Goal: Task Accomplishment & Management: Manage account settings

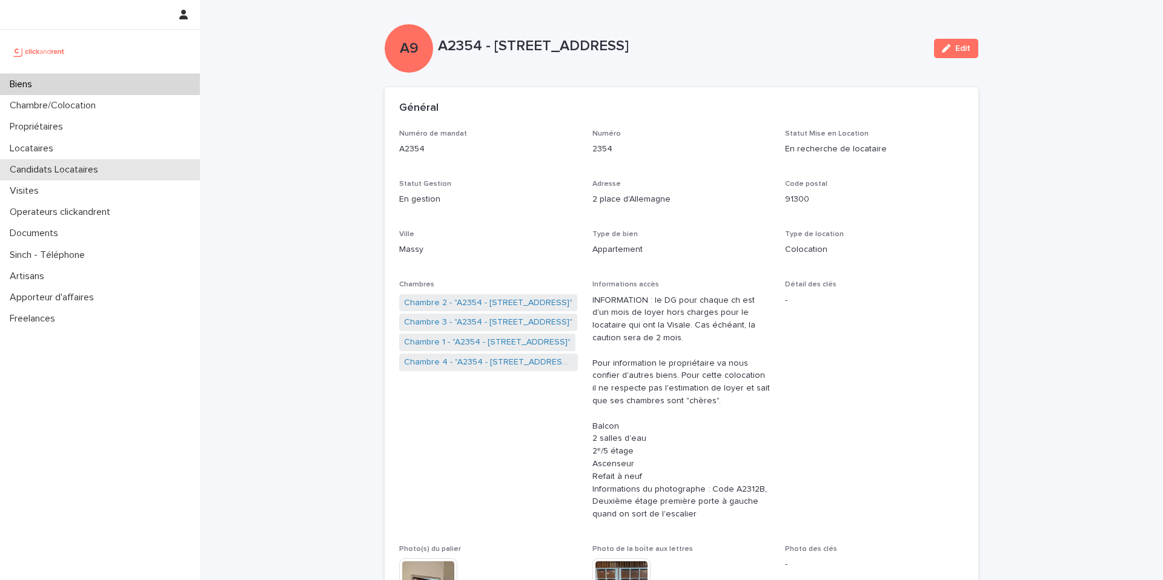
click at [116, 170] on div "Candidats Locataires" at bounding box center [100, 169] width 200 height 21
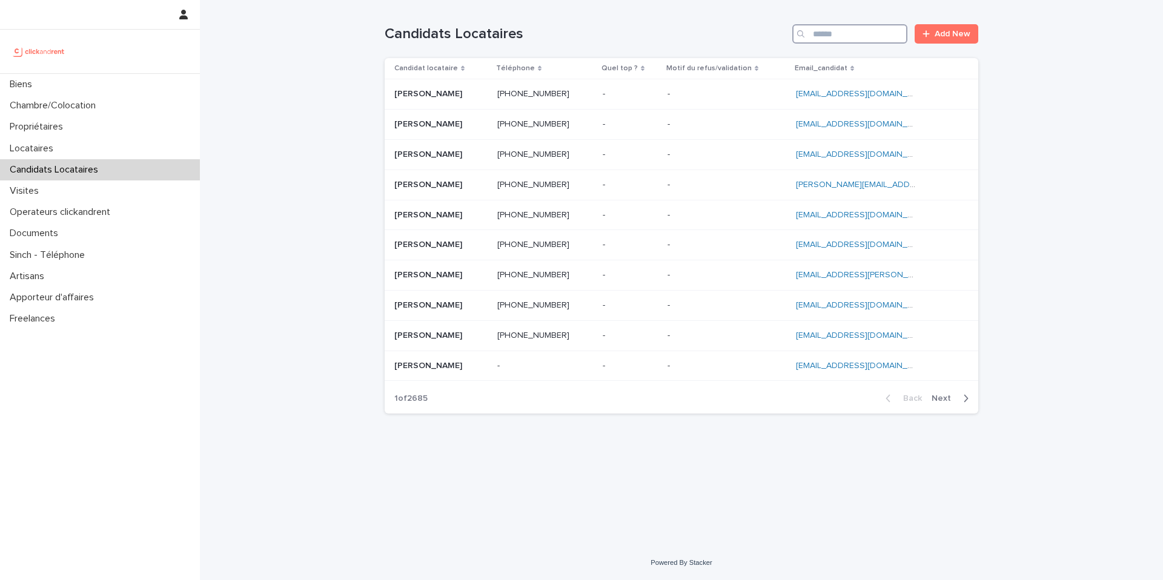
click at [860, 30] on input "Search" at bounding box center [849, 33] width 115 height 19
paste input "**********"
type input "**********"
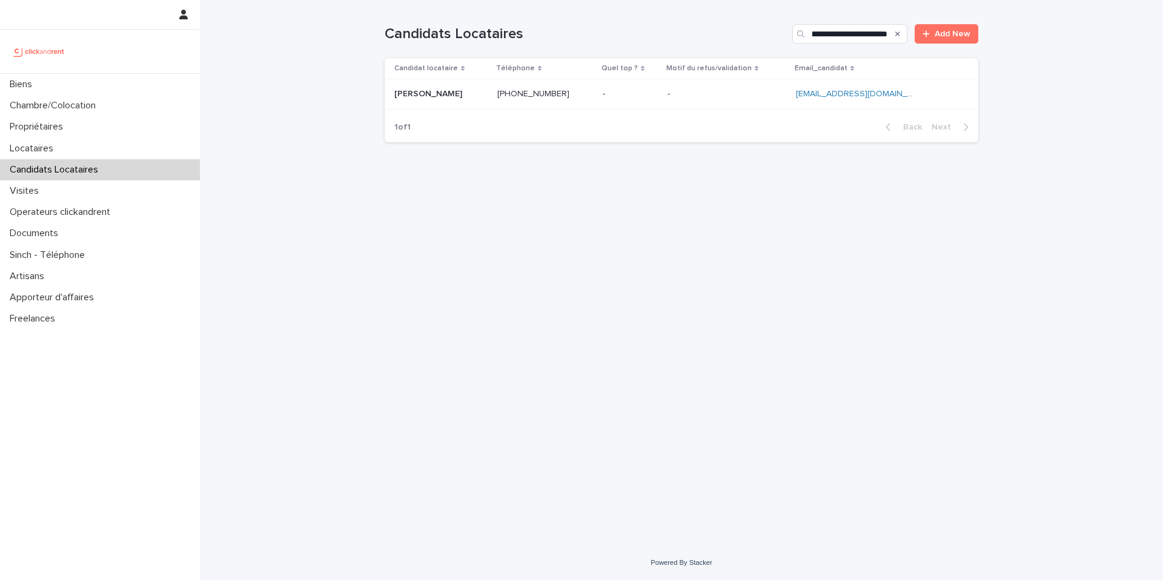
click at [731, 99] on p at bounding box center [726, 94] width 119 height 10
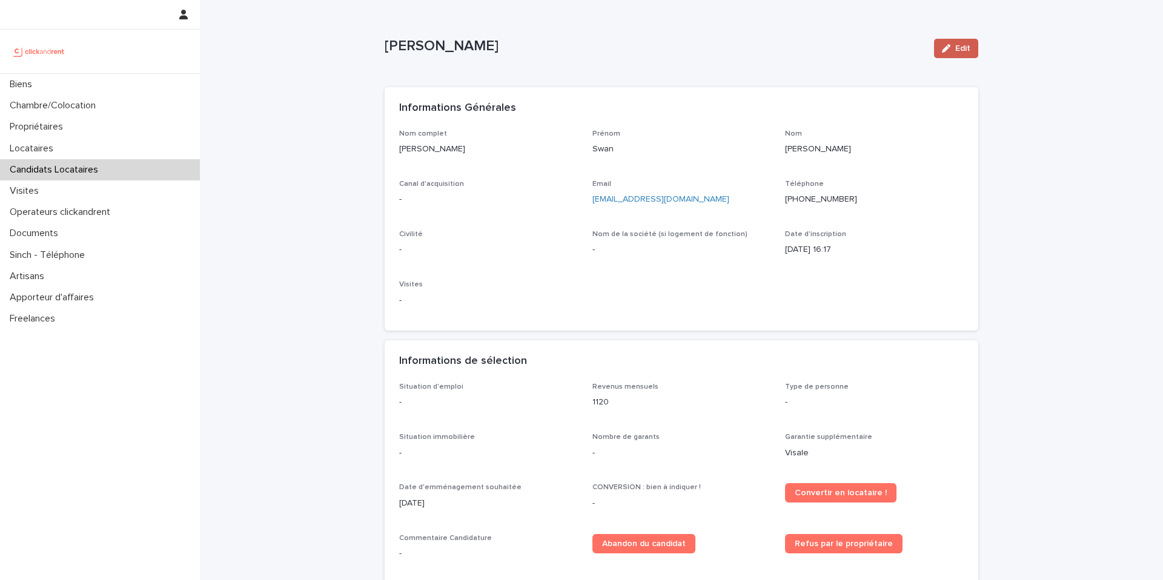
click at [952, 48] on div "button" at bounding box center [948, 48] width 13 height 8
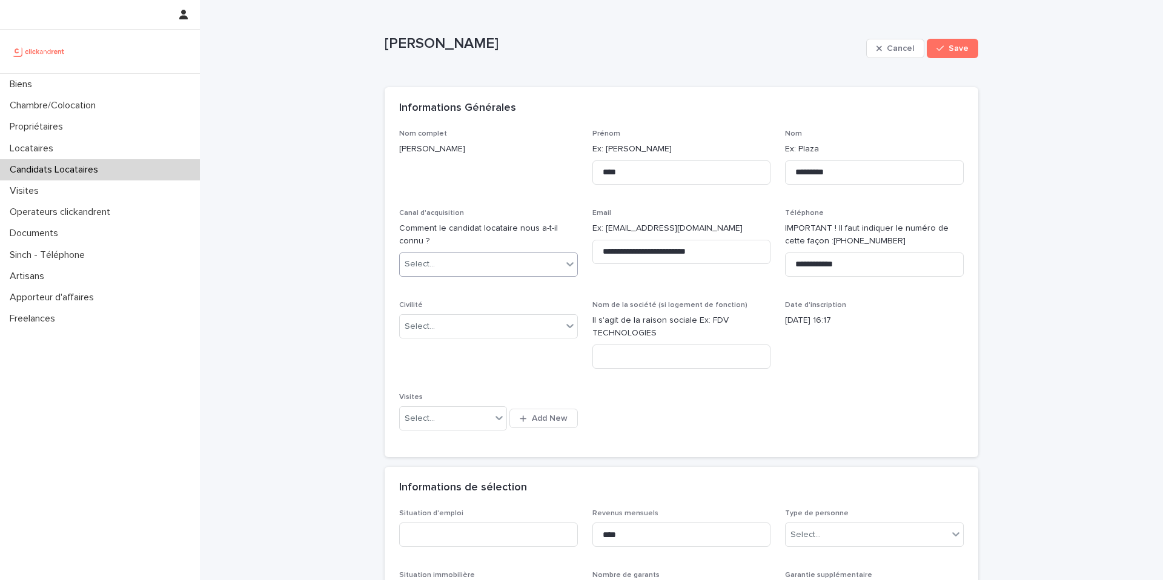
click at [478, 269] on div "Select..." at bounding box center [481, 264] width 162 height 20
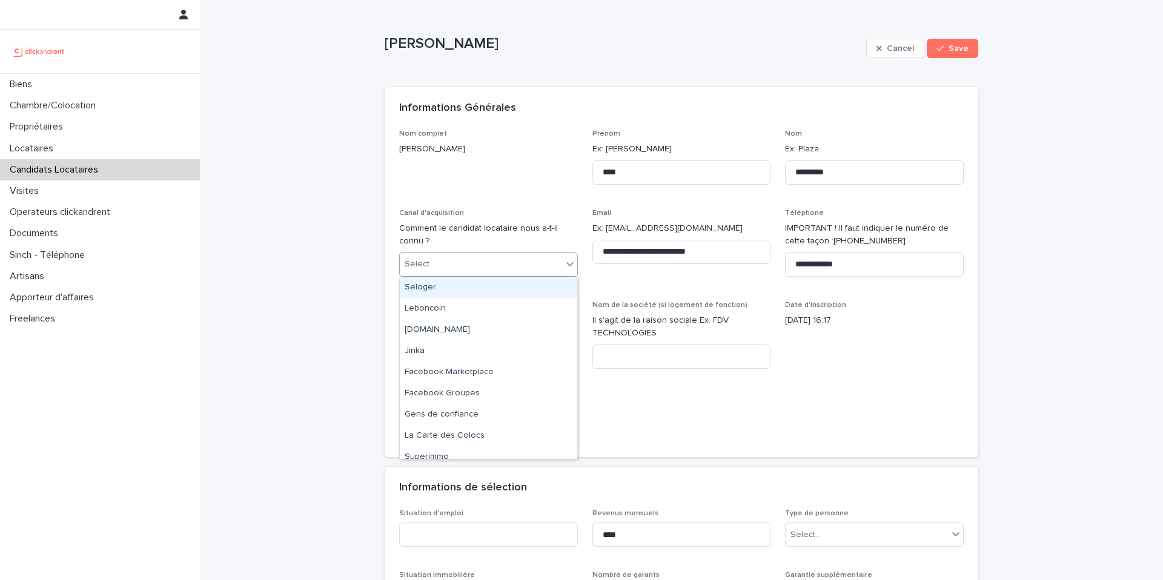
click at [472, 286] on div "Seloger" at bounding box center [488, 287] width 177 height 21
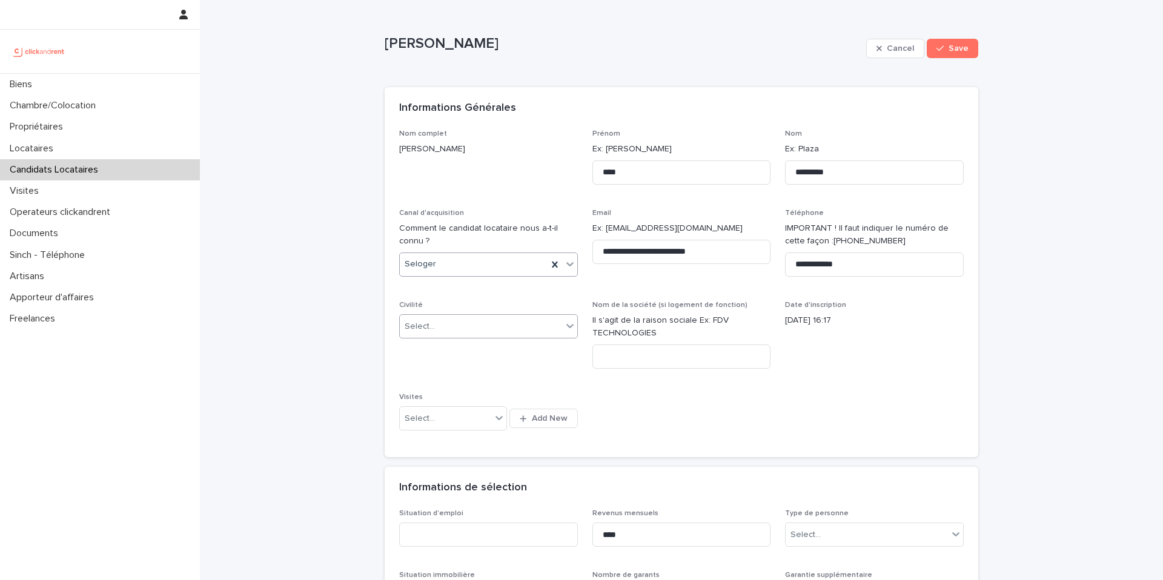
click at [461, 326] on div "Select..." at bounding box center [481, 327] width 162 height 20
click at [442, 368] on div "Monsieur" at bounding box center [488, 370] width 177 height 21
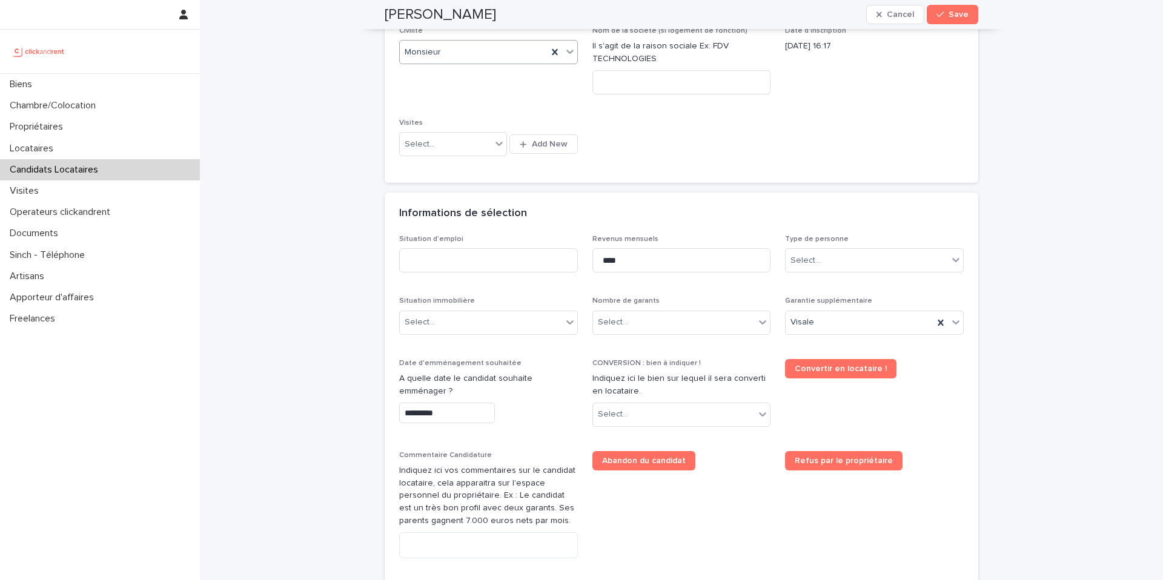
scroll to position [276, 0]
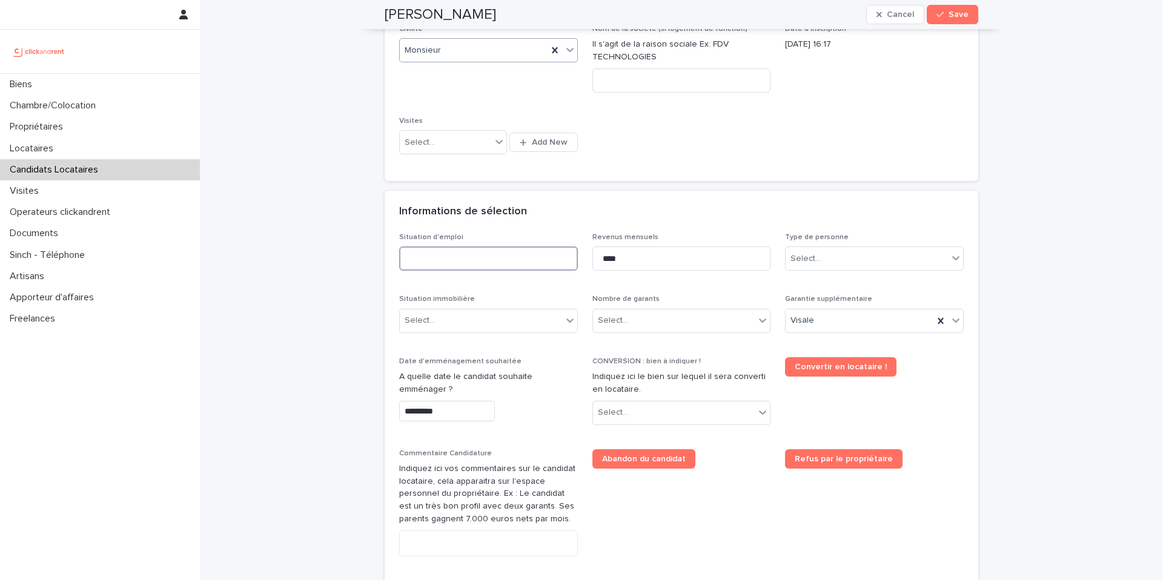
click at [508, 254] on input at bounding box center [488, 258] width 179 height 24
type input "********"
click at [663, 257] on input "****" at bounding box center [681, 258] width 179 height 24
type input "****"
click at [850, 256] on div "Select..." at bounding box center [866, 259] width 162 height 20
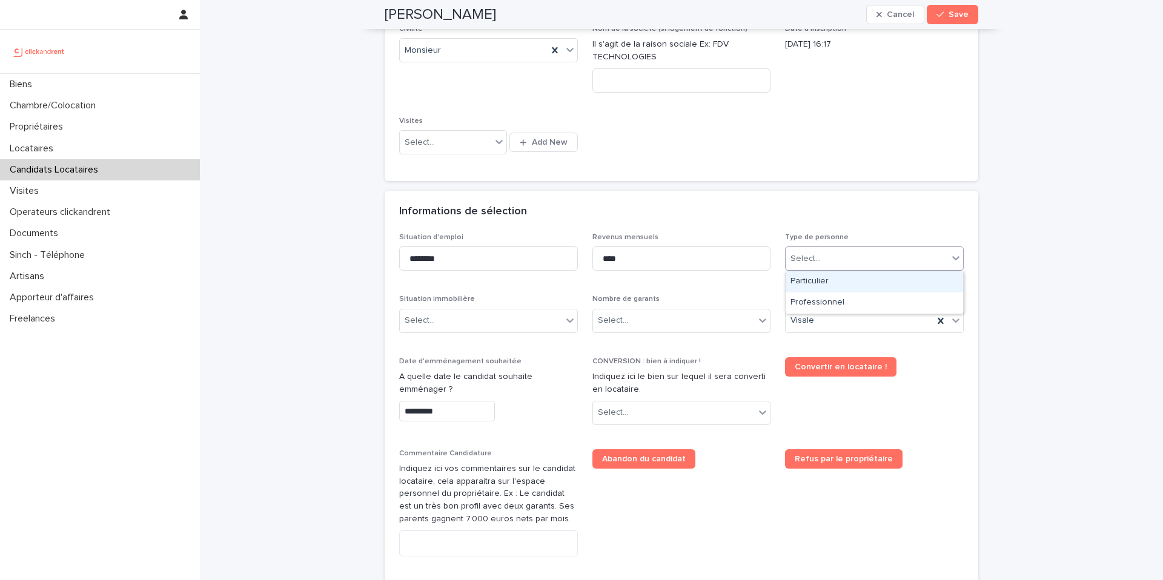
click at [836, 285] on div "Particulier" at bounding box center [873, 281] width 177 height 21
click at [535, 326] on div "Select..." at bounding box center [481, 321] width 162 height 20
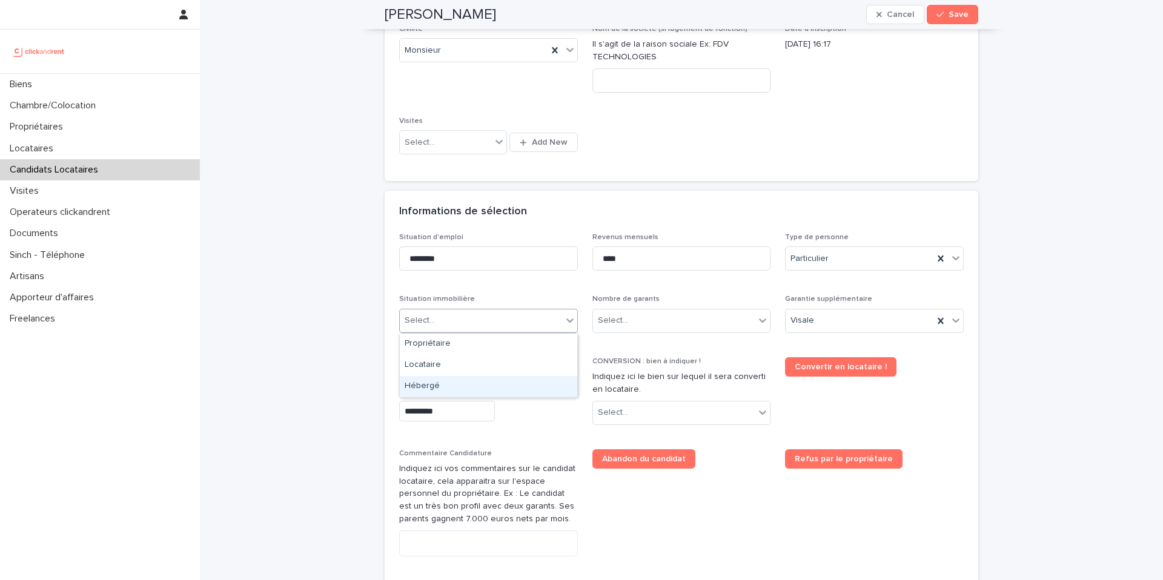
click at [503, 396] on div "Hébergé" at bounding box center [488, 386] width 177 height 21
click at [665, 314] on div "Select..." at bounding box center [674, 321] width 162 height 20
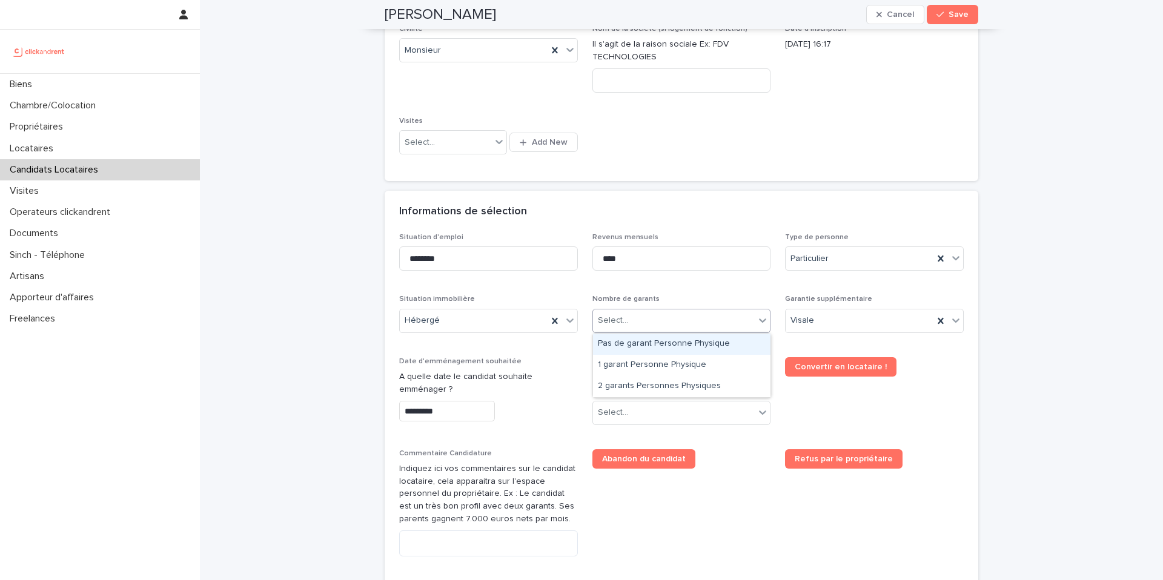
click at [653, 343] on div "Pas de garant Personne Physique" at bounding box center [681, 344] width 177 height 21
click at [865, 322] on div "Visale" at bounding box center [859, 321] width 148 height 20
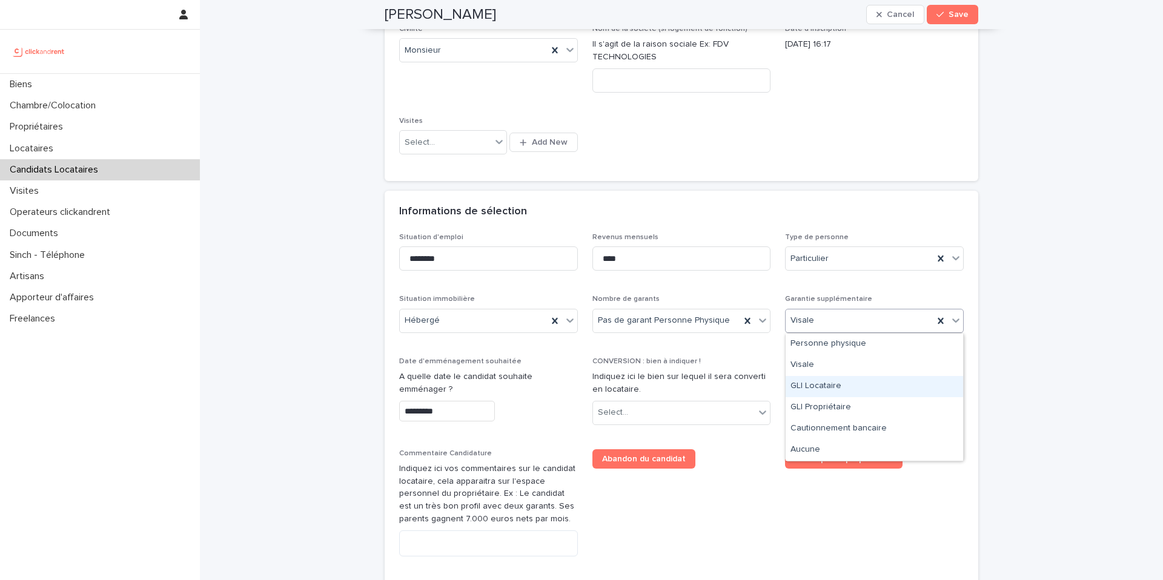
click at [822, 394] on div "GLI Locataire" at bounding box center [873, 386] width 177 height 21
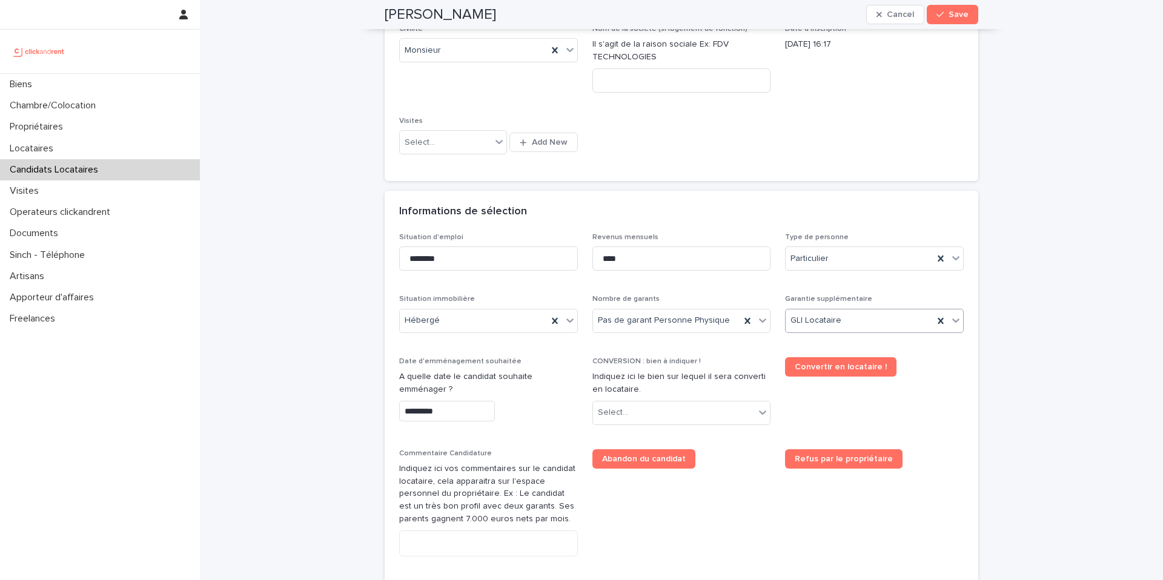
click at [452, 413] on input "*********" at bounding box center [447, 411] width 96 height 21
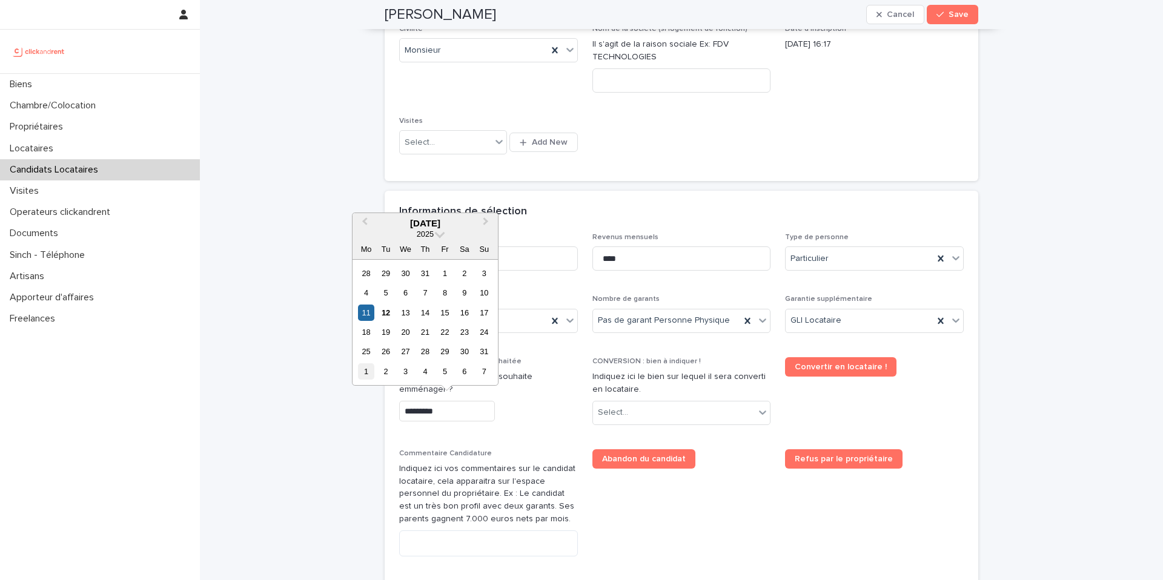
click at [366, 372] on div "1" at bounding box center [366, 371] width 16 height 16
type input "********"
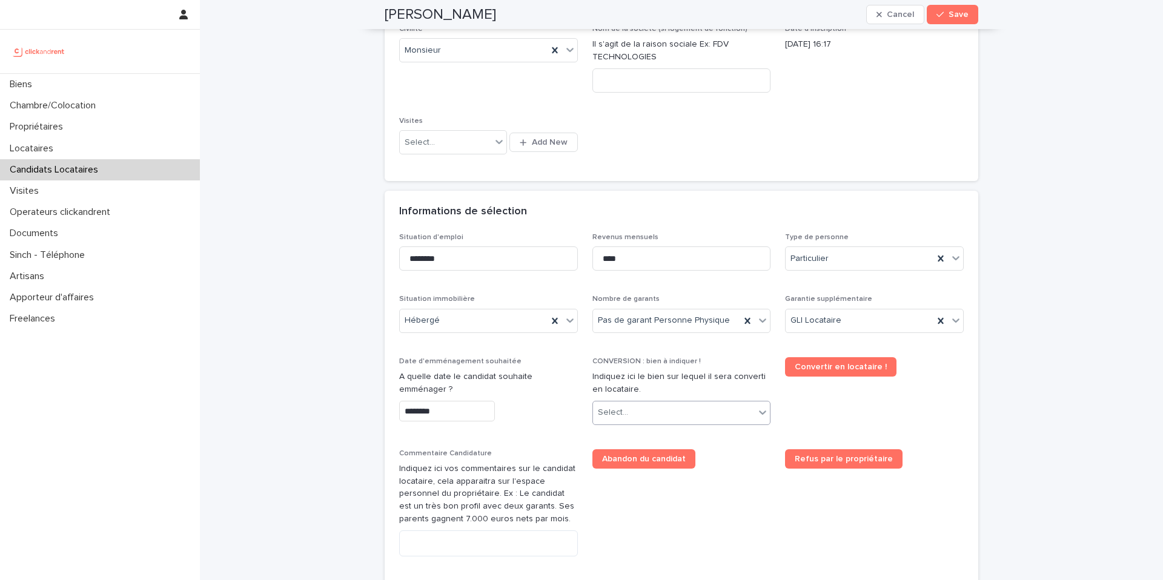
click at [677, 408] on div "Select..." at bounding box center [674, 413] width 162 height 20
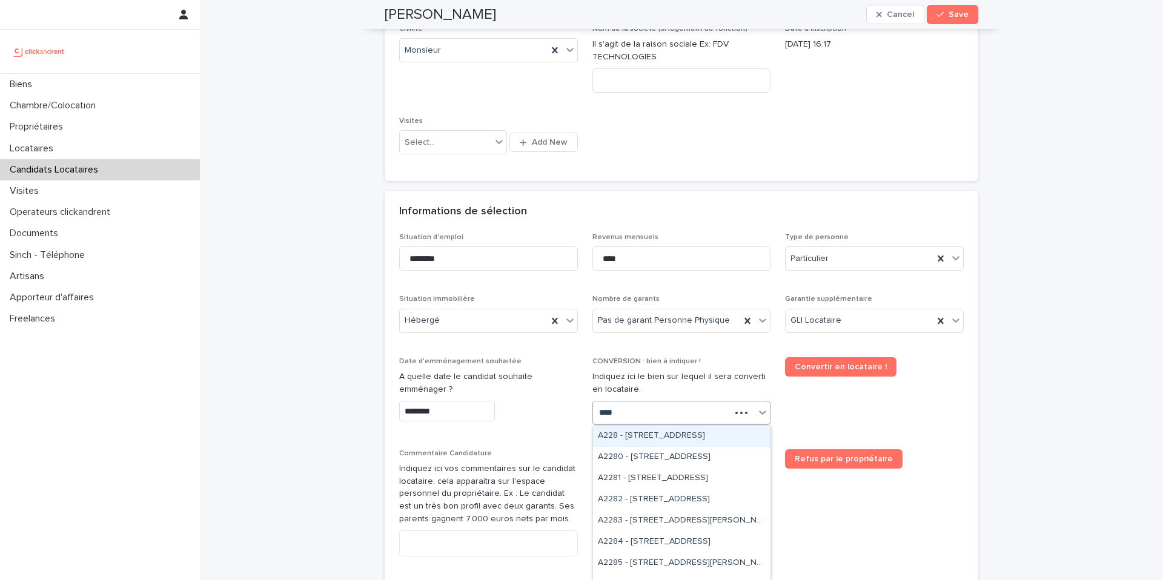
type input "*****"
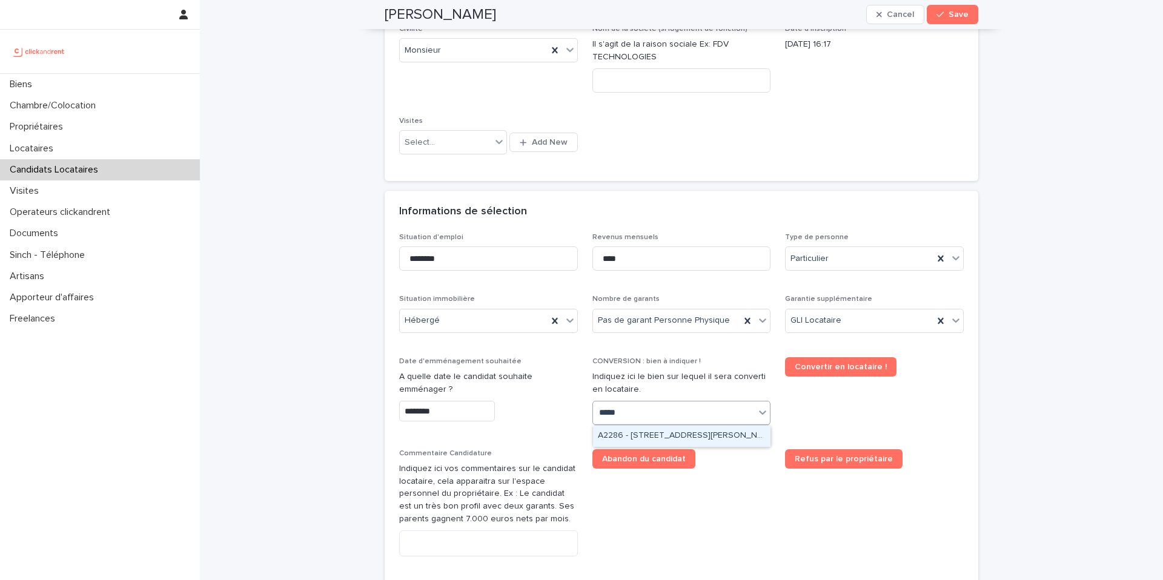
click at [690, 434] on div "A2286 - [STREET_ADDRESS][PERSON_NAME]" at bounding box center [681, 436] width 177 height 21
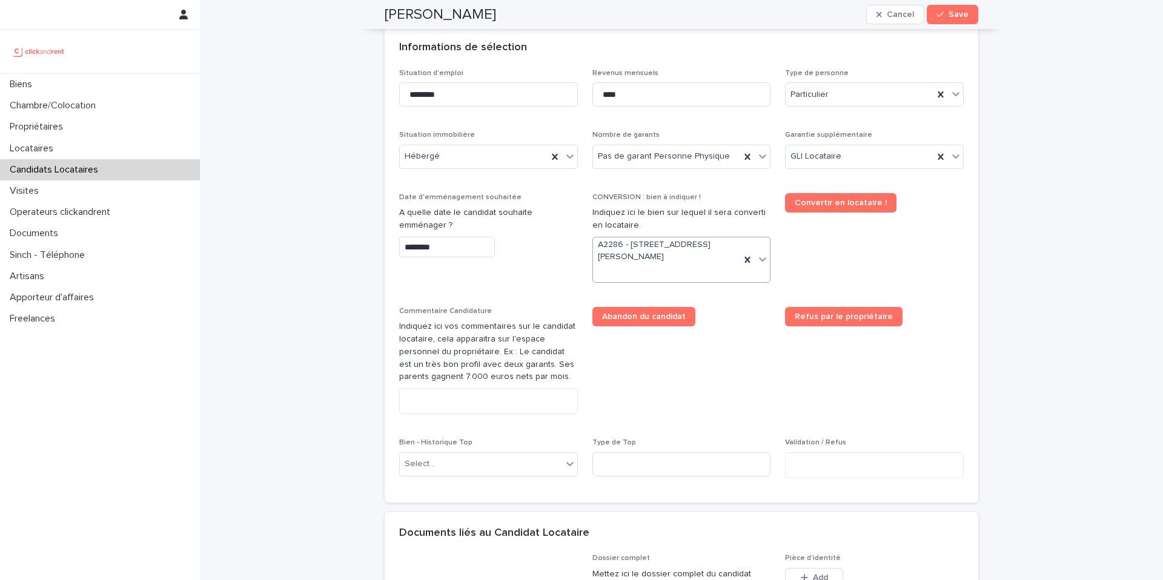
scroll to position [447, 0]
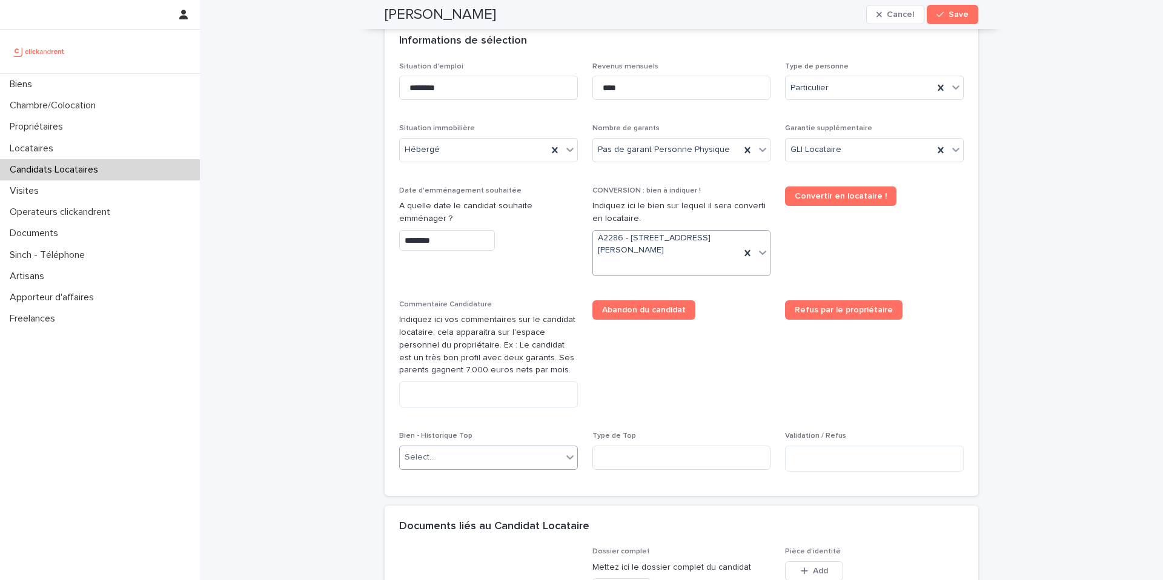
click at [457, 462] on div "Select..." at bounding box center [481, 458] width 162 height 20
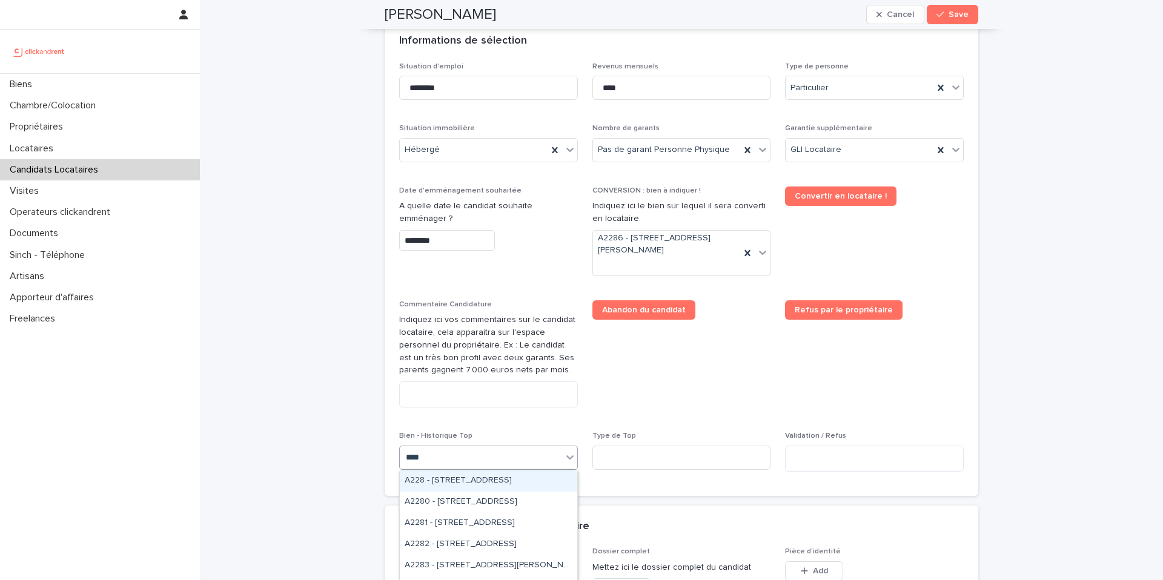
type input "*****"
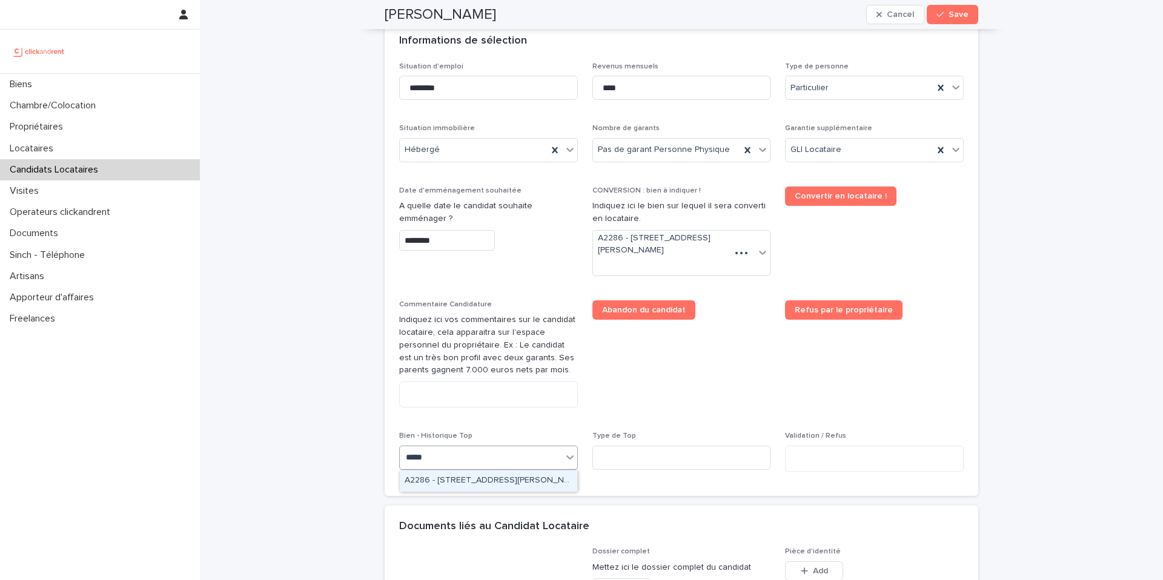
click at [491, 482] on div "A2286 - [STREET_ADDRESS][PERSON_NAME]" at bounding box center [488, 481] width 177 height 21
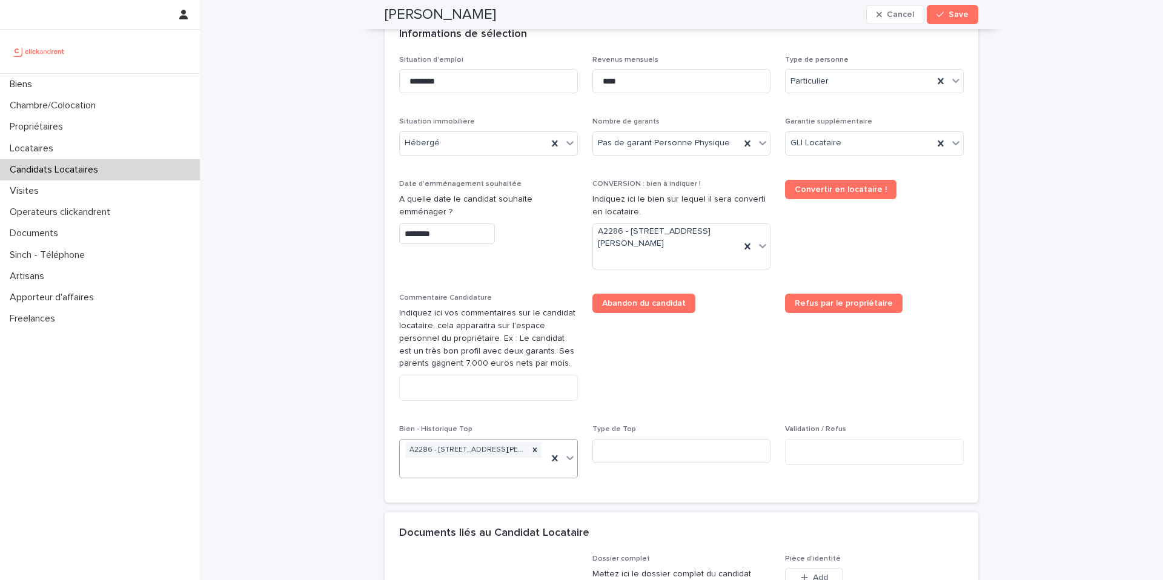
click at [927, 357] on span "Refus par le propriétaire" at bounding box center [874, 352] width 179 height 117
click at [448, 375] on textarea at bounding box center [488, 388] width 179 height 26
paste textarea "**********"
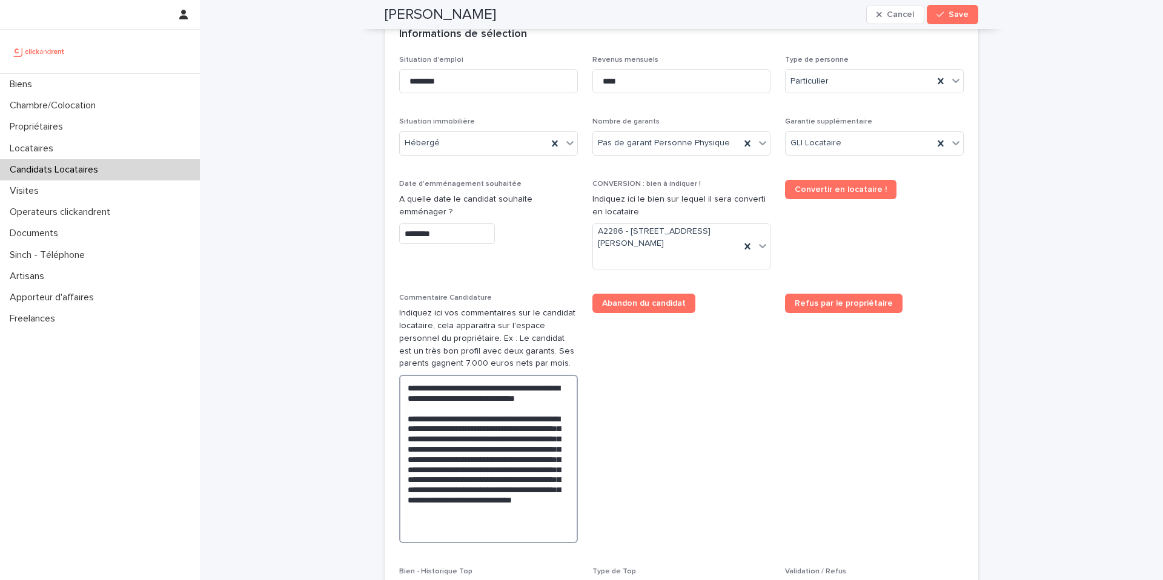
click at [510, 509] on textarea "**********" at bounding box center [488, 459] width 179 height 168
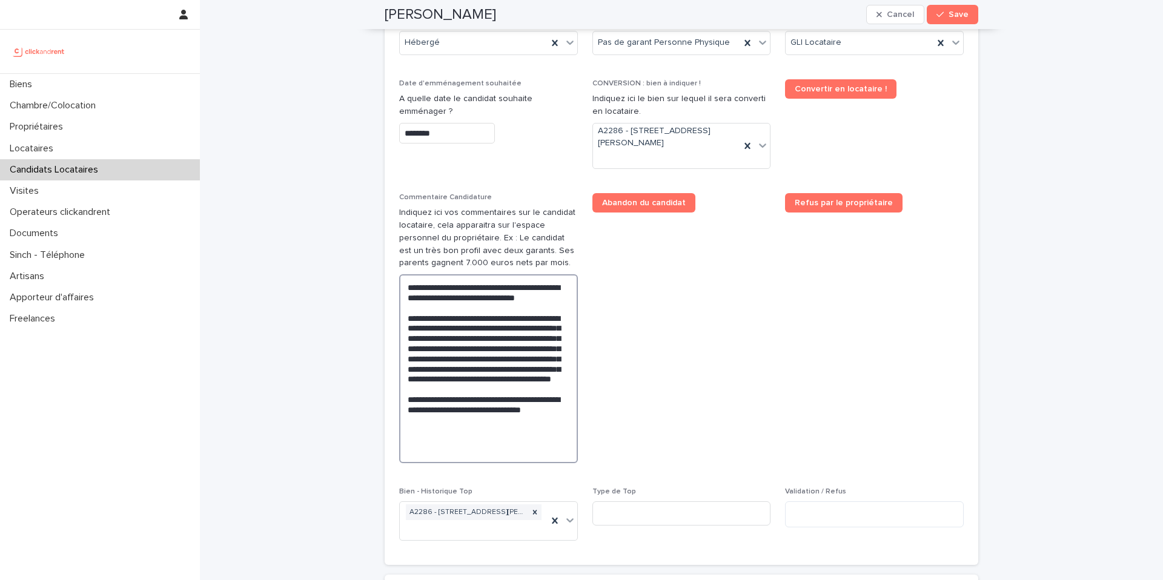
scroll to position [554, 0]
type textarea "**********"
click at [710, 272] on span "Abandon du candidat" at bounding box center [681, 334] width 179 height 280
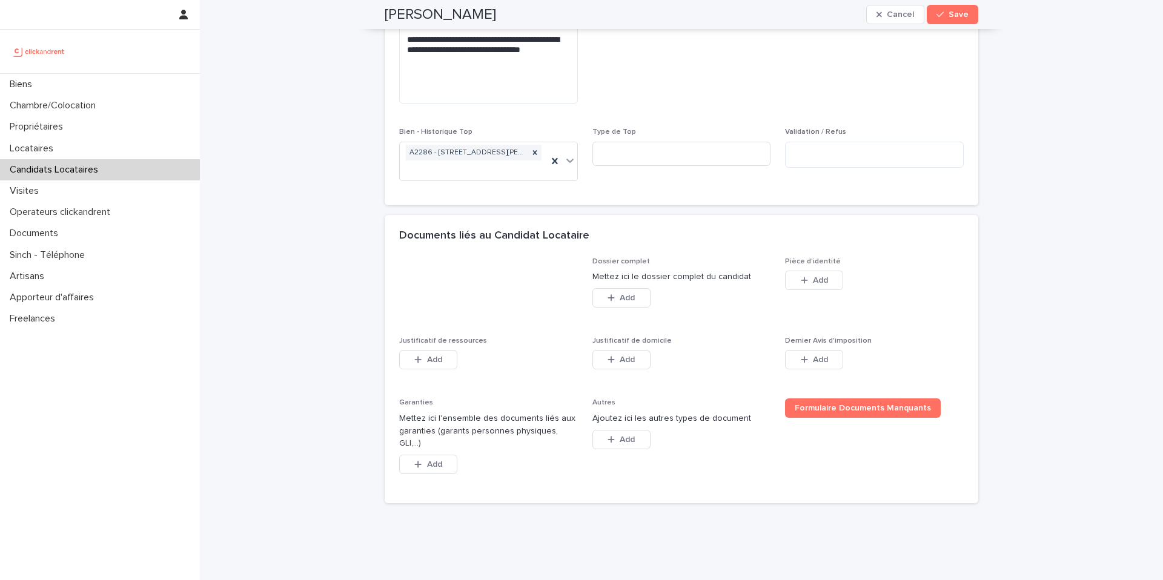
scroll to position [929, 0]
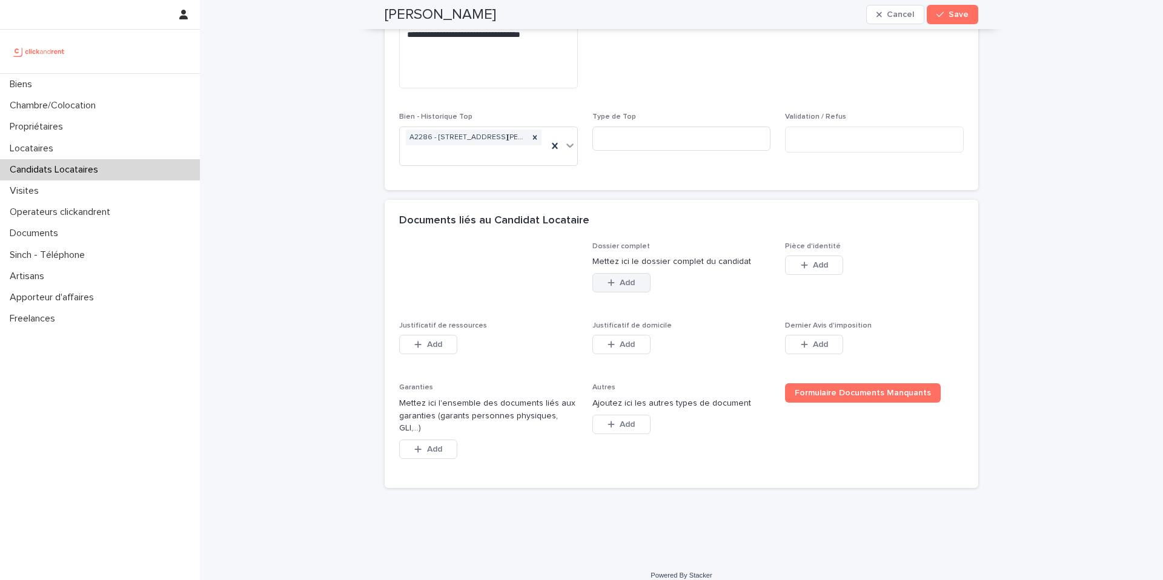
click at [640, 279] on button "Add" at bounding box center [621, 282] width 58 height 19
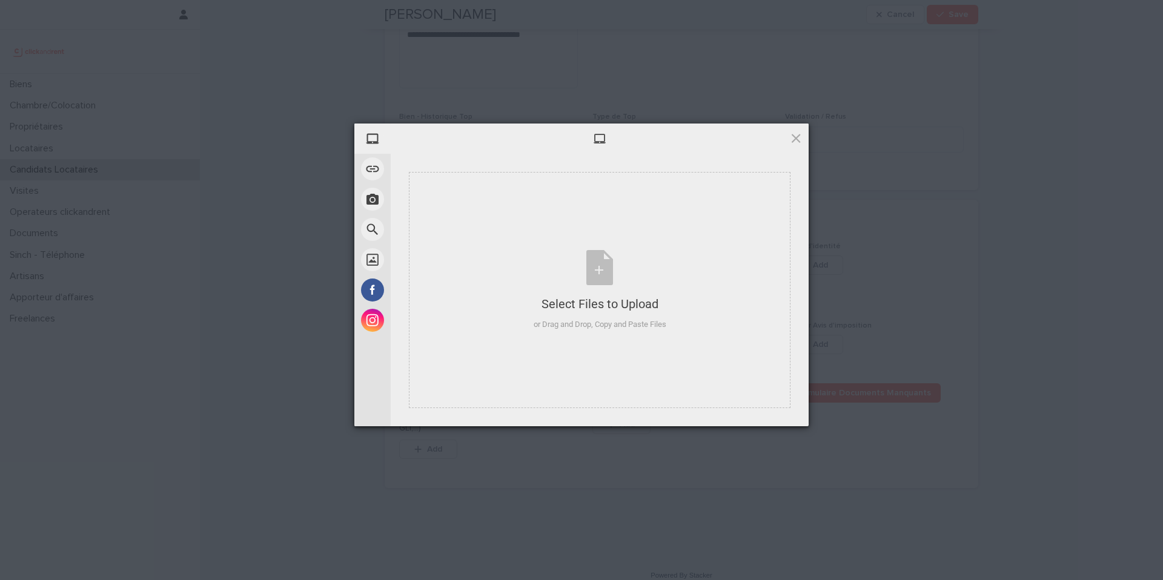
click at [217, 403] on div "My Device Link (URL) Take Photo Web Search Unsplash Facebook Instagram Select F…" at bounding box center [581, 290] width 1163 height 580
click at [793, 142] on span at bounding box center [795, 137] width 13 height 13
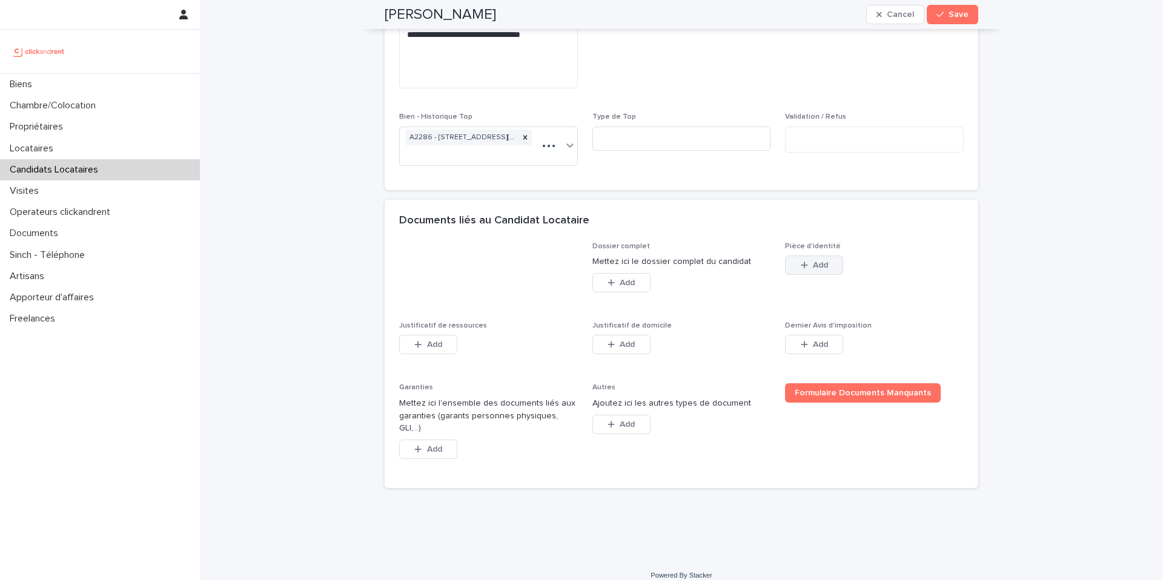
click at [823, 263] on span "Add" at bounding box center [820, 265] width 15 height 8
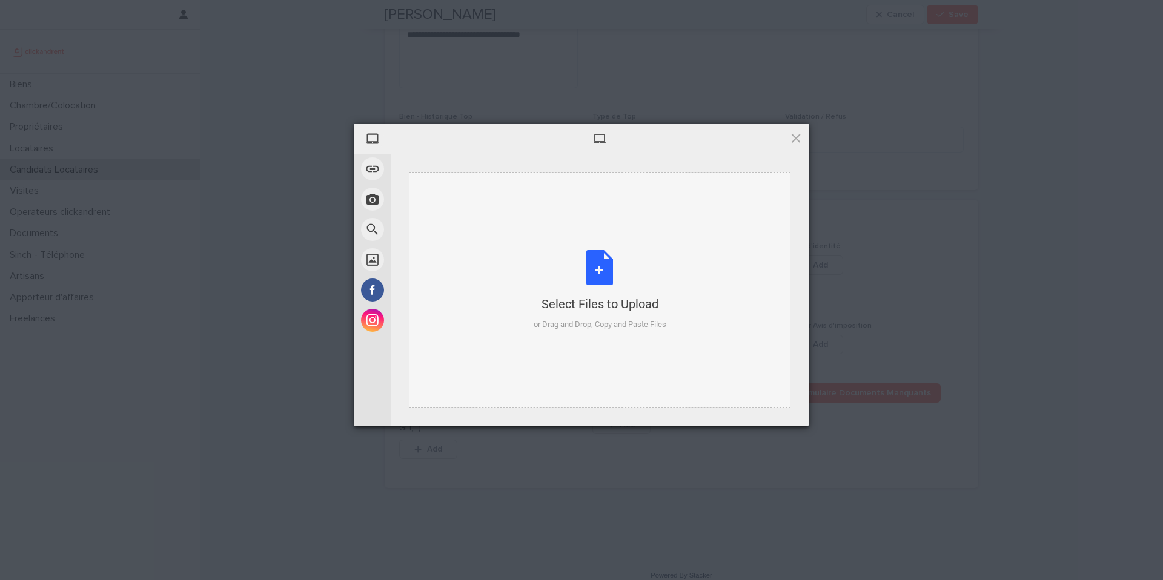
click at [601, 266] on div "Select Files to Upload or Drag and Drop, Copy and Paste Files" at bounding box center [600, 290] width 133 height 81
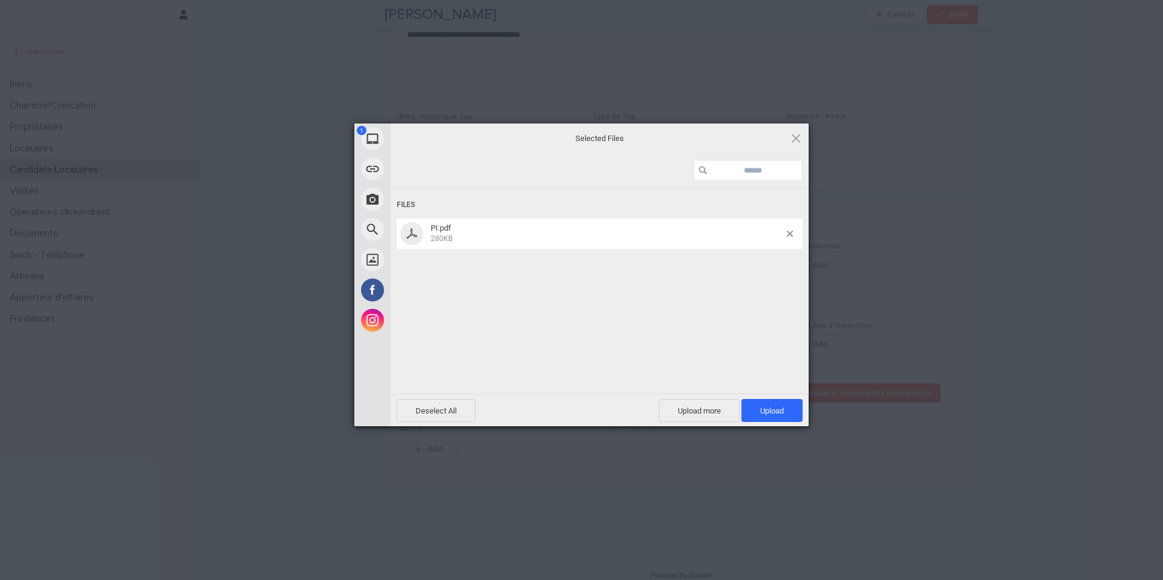
click at [795, 409] on span "Upload 1" at bounding box center [771, 410] width 61 height 23
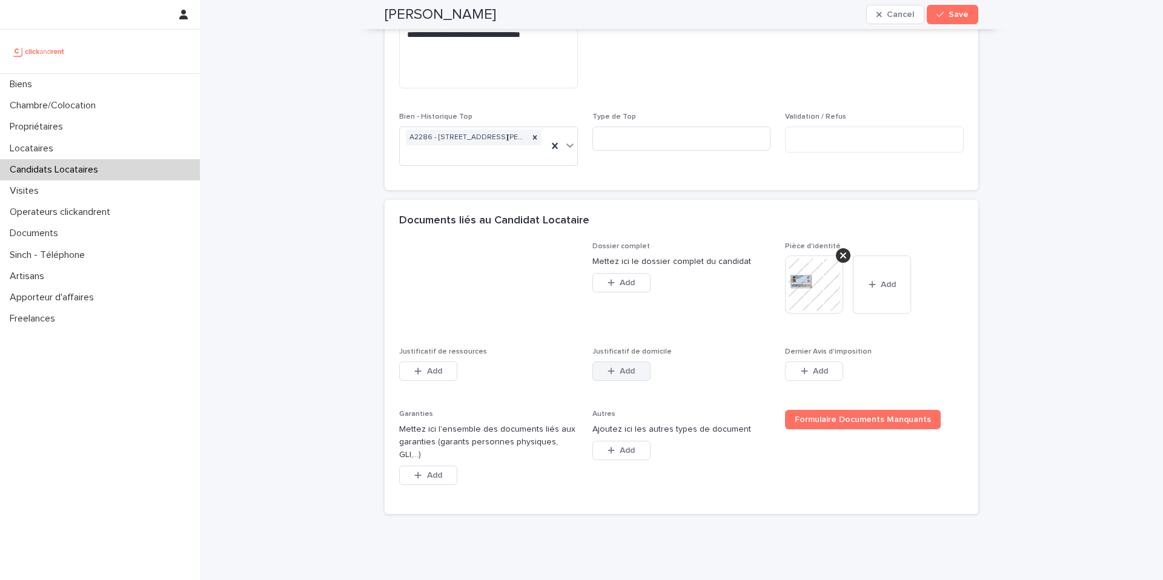
click at [627, 370] on span "Add" at bounding box center [627, 371] width 15 height 8
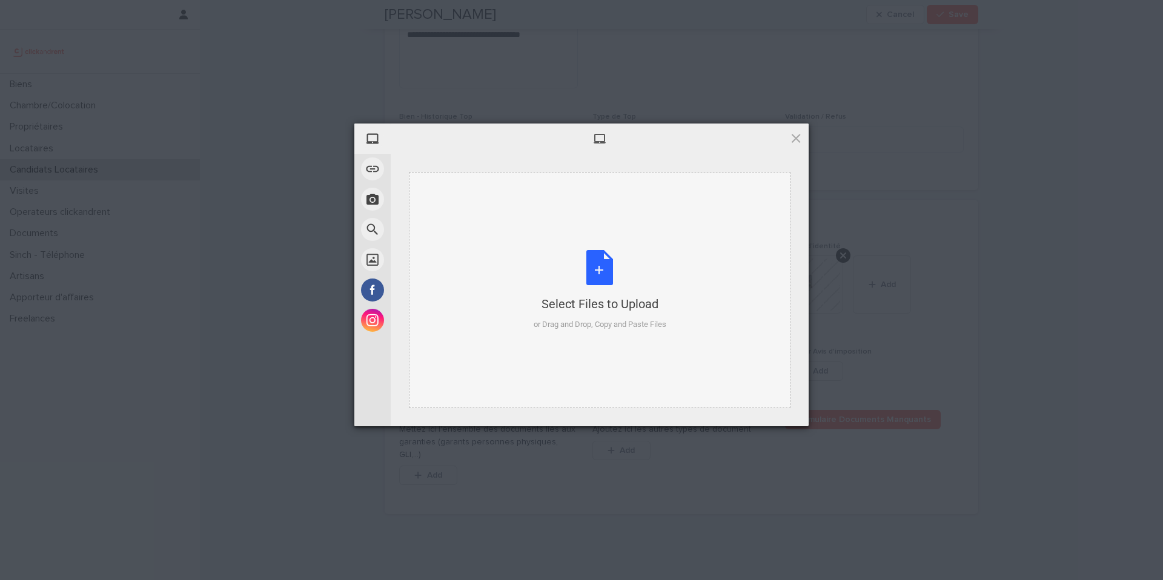
click at [600, 265] on div "Select Files to Upload or Drag and Drop, Copy and Paste Files" at bounding box center [600, 290] width 133 height 81
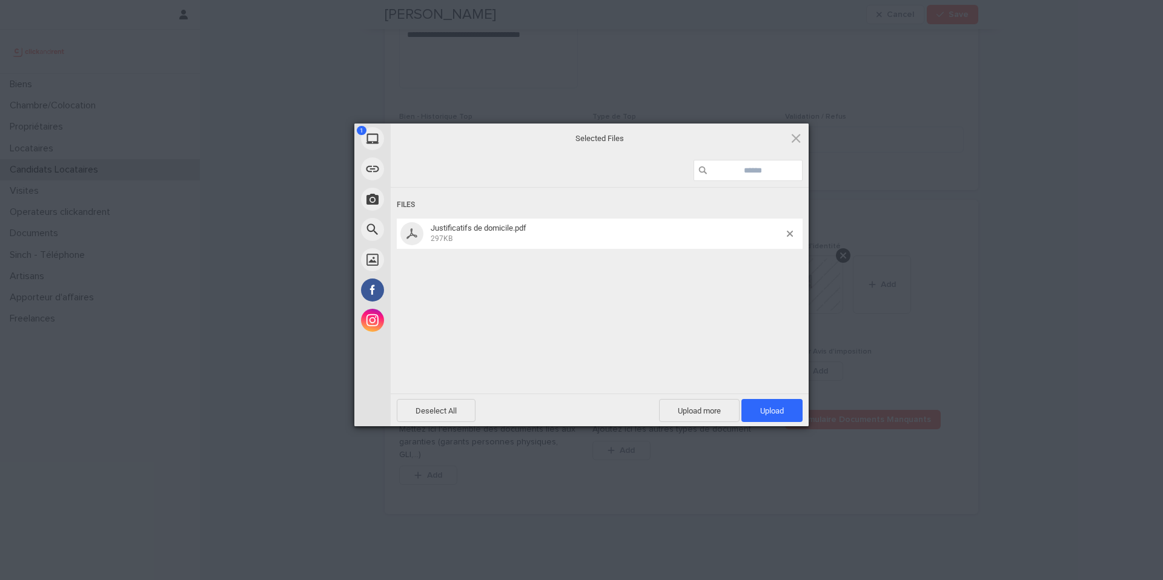
click at [782, 409] on span "Upload 1" at bounding box center [772, 410] width 24 height 9
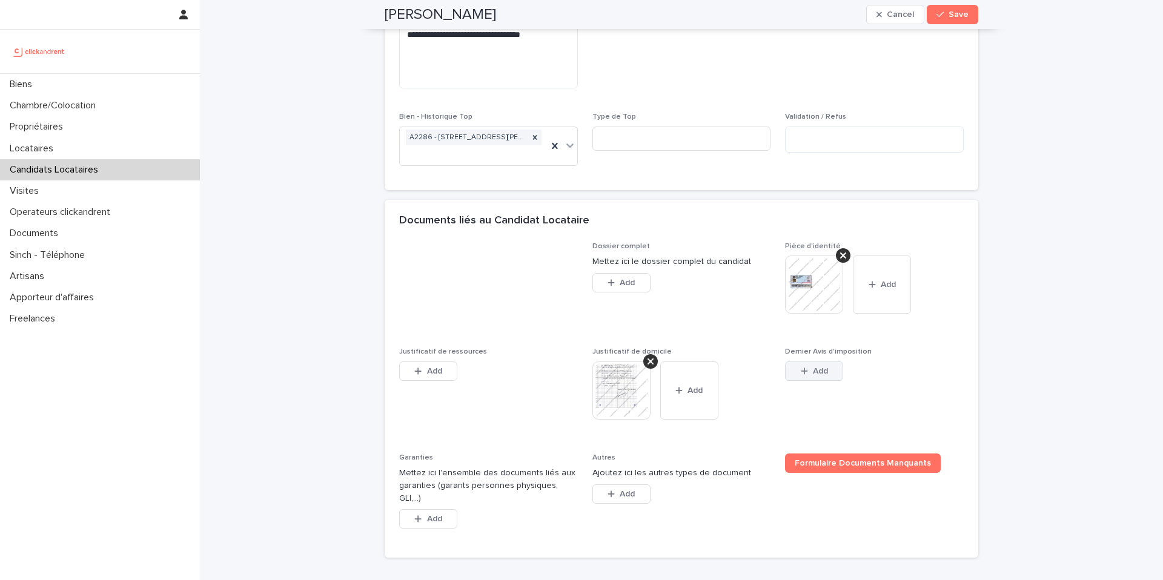
click at [822, 372] on span "Add" at bounding box center [820, 371] width 15 height 8
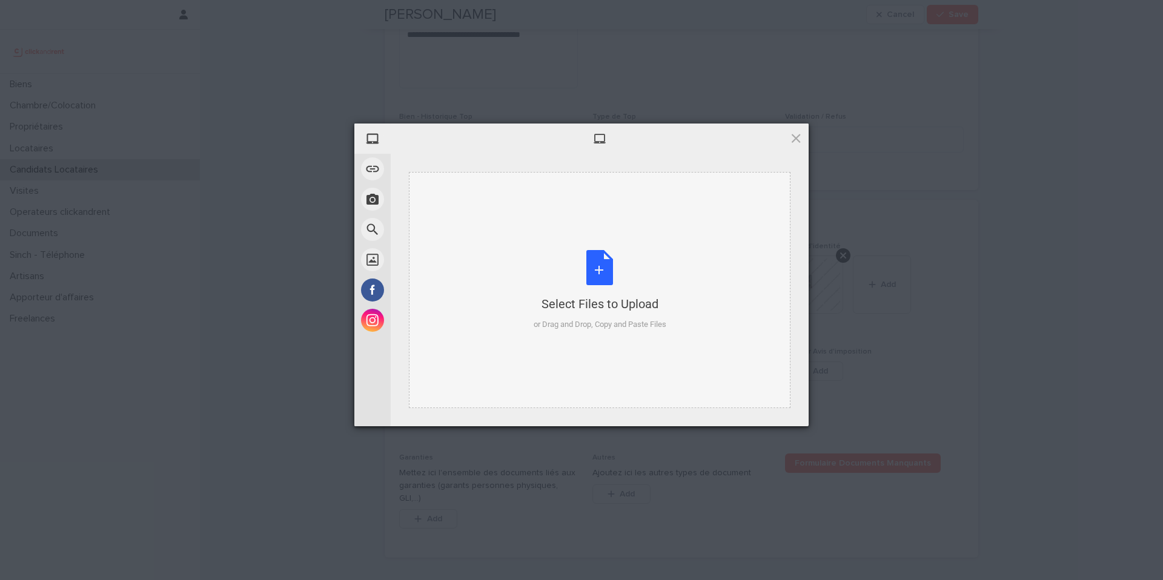
click at [599, 280] on div "Select Files to Upload or Drag and Drop, Copy and Paste Files" at bounding box center [600, 290] width 133 height 81
click at [795, 142] on span at bounding box center [795, 137] width 13 height 13
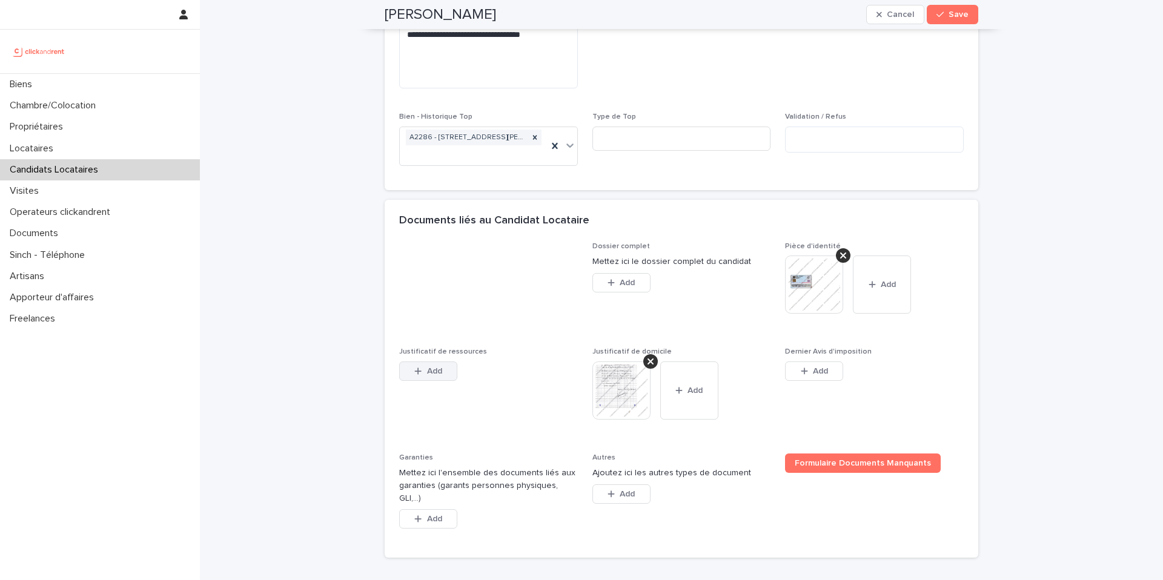
click at [425, 375] on button "Add" at bounding box center [428, 371] width 58 height 19
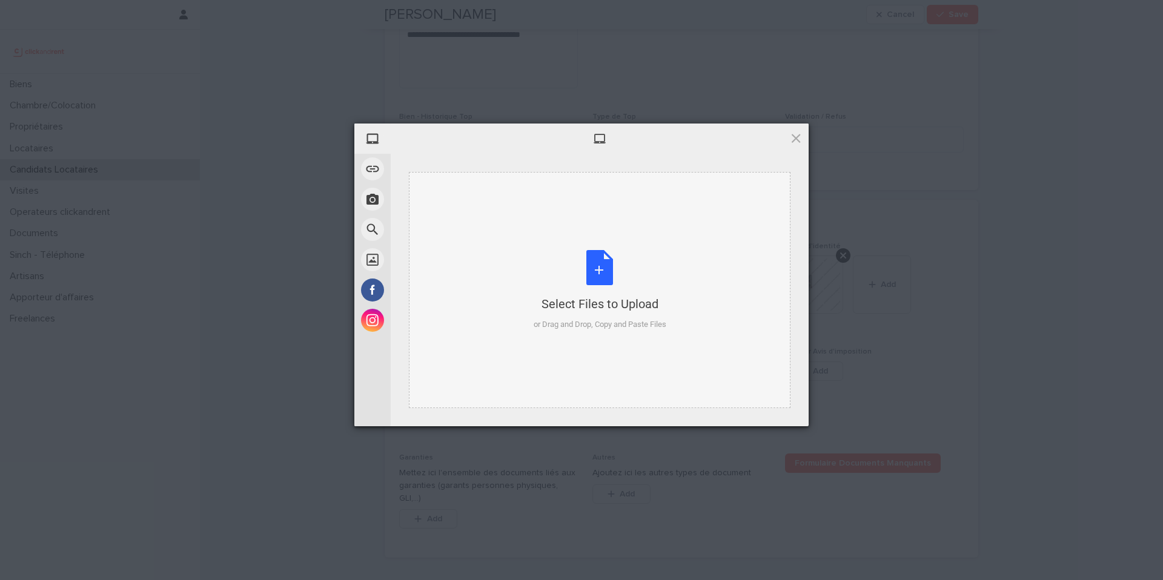
click at [603, 263] on div "Select Files to Upload or Drag and Drop, Copy and Paste Files" at bounding box center [600, 290] width 133 height 81
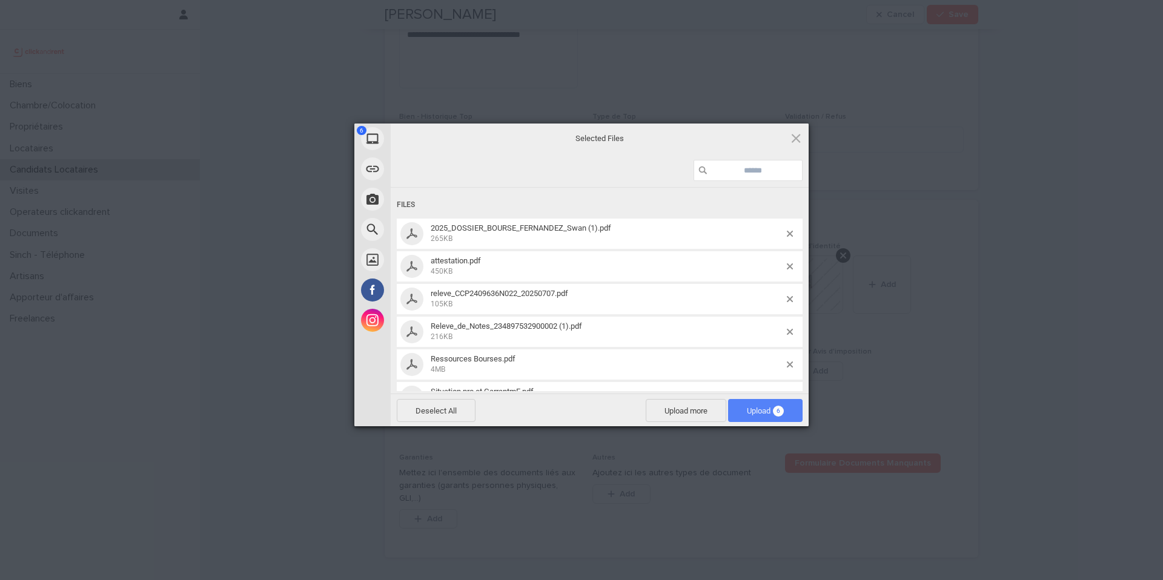
click at [761, 409] on span "Upload 6" at bounding box center [765, 410] width 37 height 9
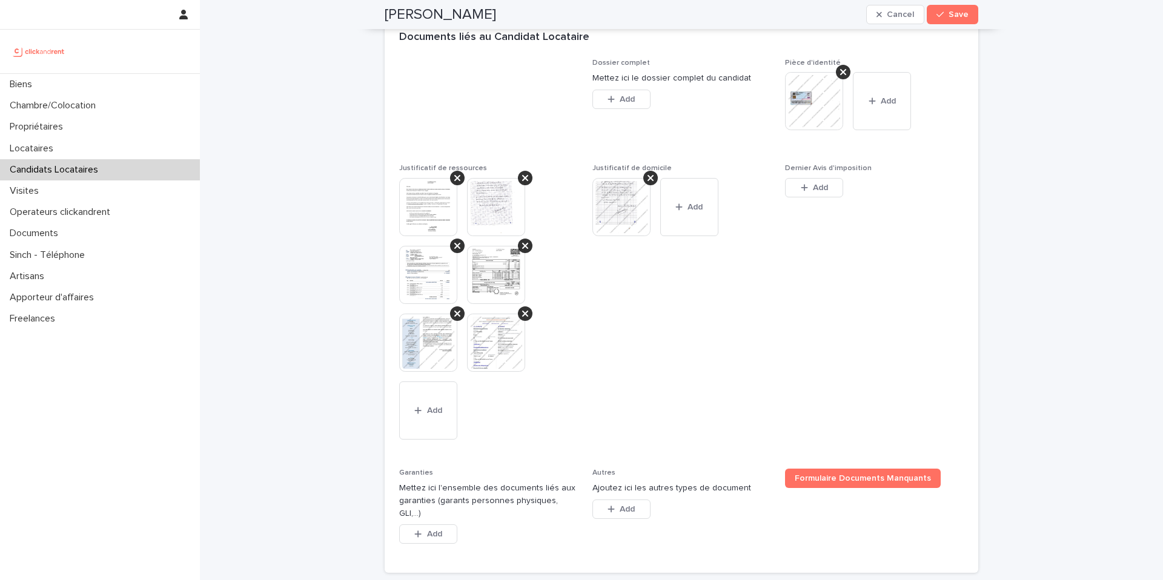
scroll to position [1197, 0]
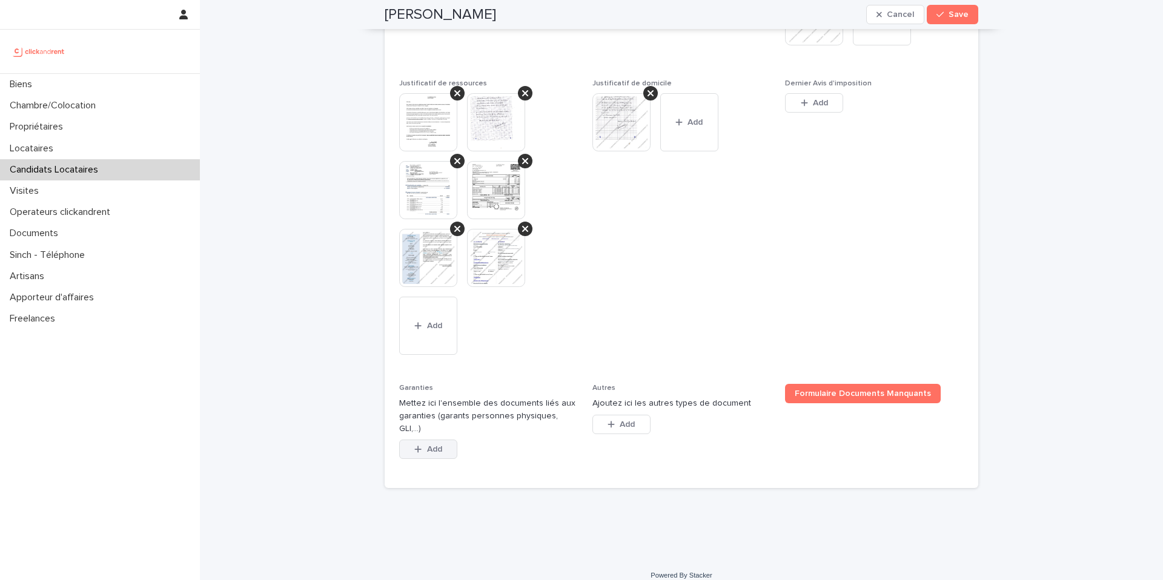
click at [441, 441] on button "Add" at bounding box center [428, 449] width 58 height 19
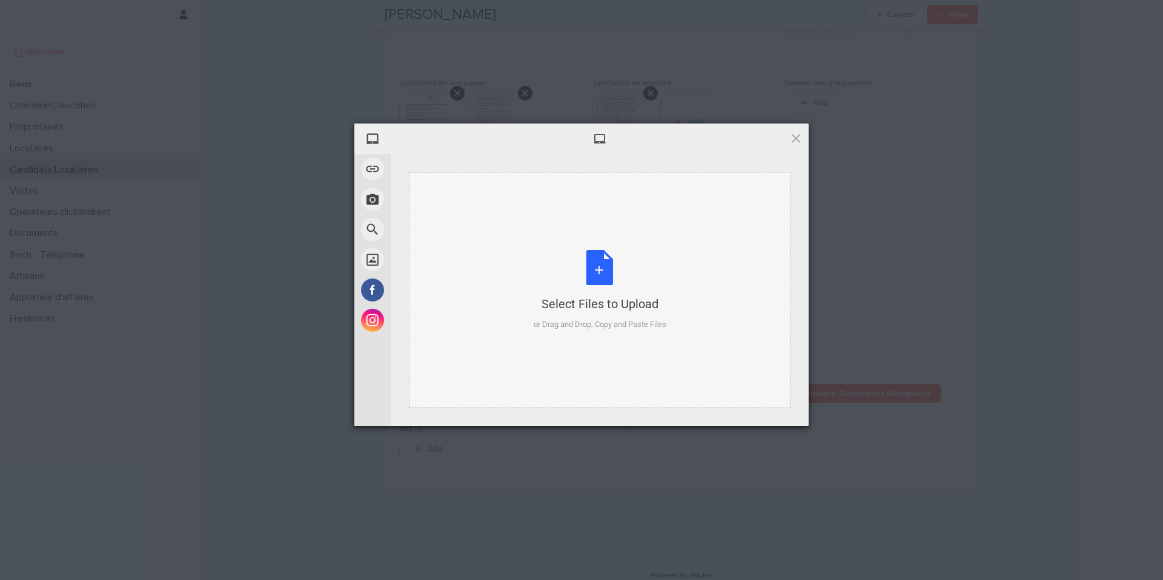
click at [605, 268] on div "Select Files to Upload or Drag and Drop, Copy and Paste Files" at bounding box center [600, 290] width 133 height 81
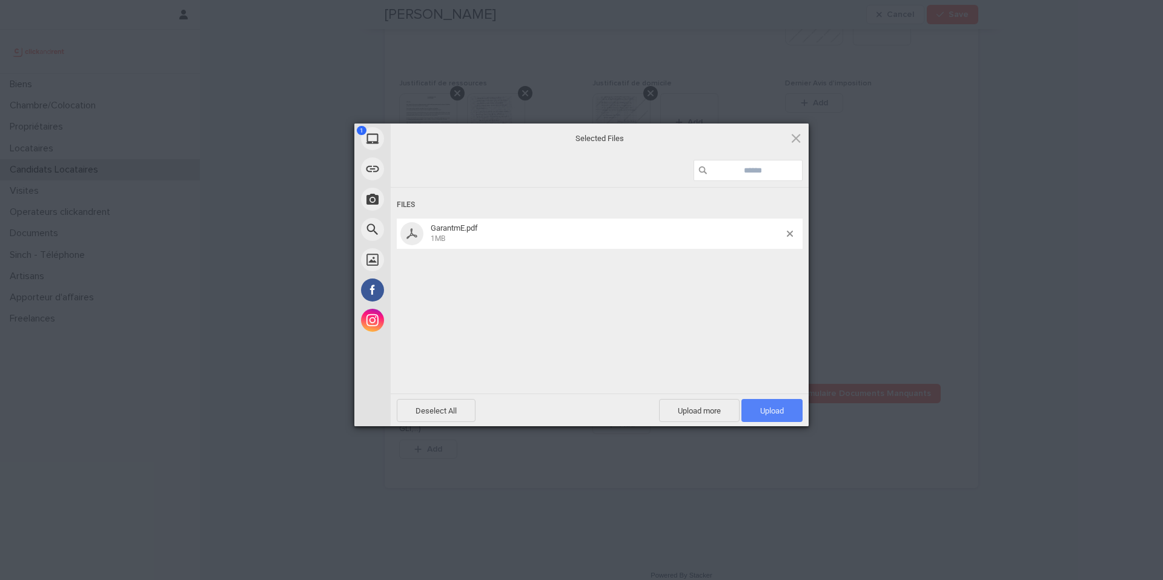
click at [789, 411] on span "Upload 1" at bounding box center [771, 410] width 61 height 23
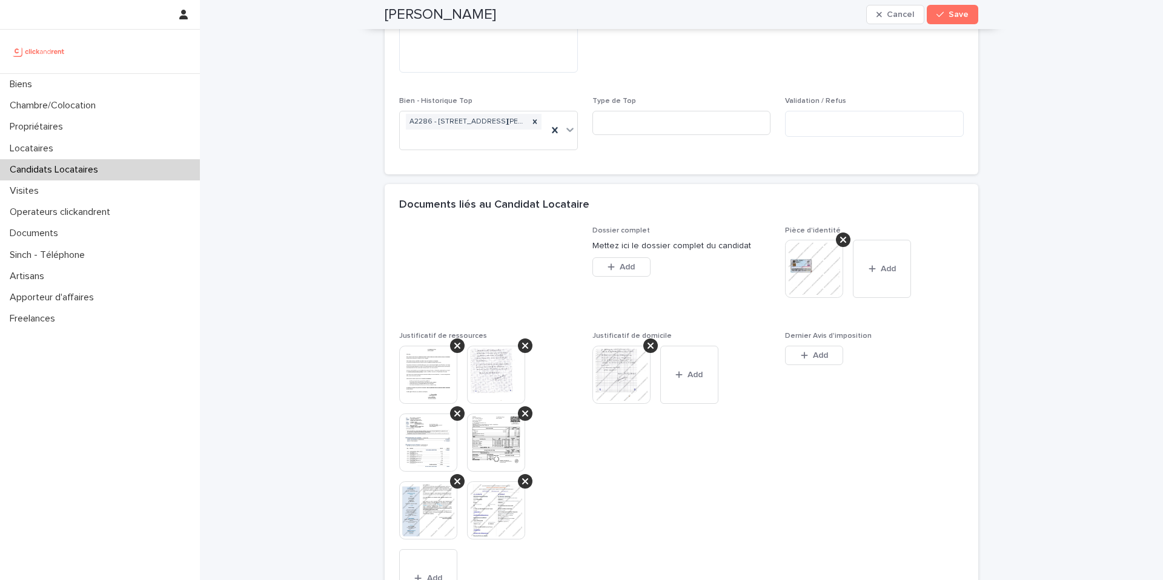
scroll to position [945, 0]
click at [954, 10] on span "Save" at bounding box center [958, 14] width 20 height 8
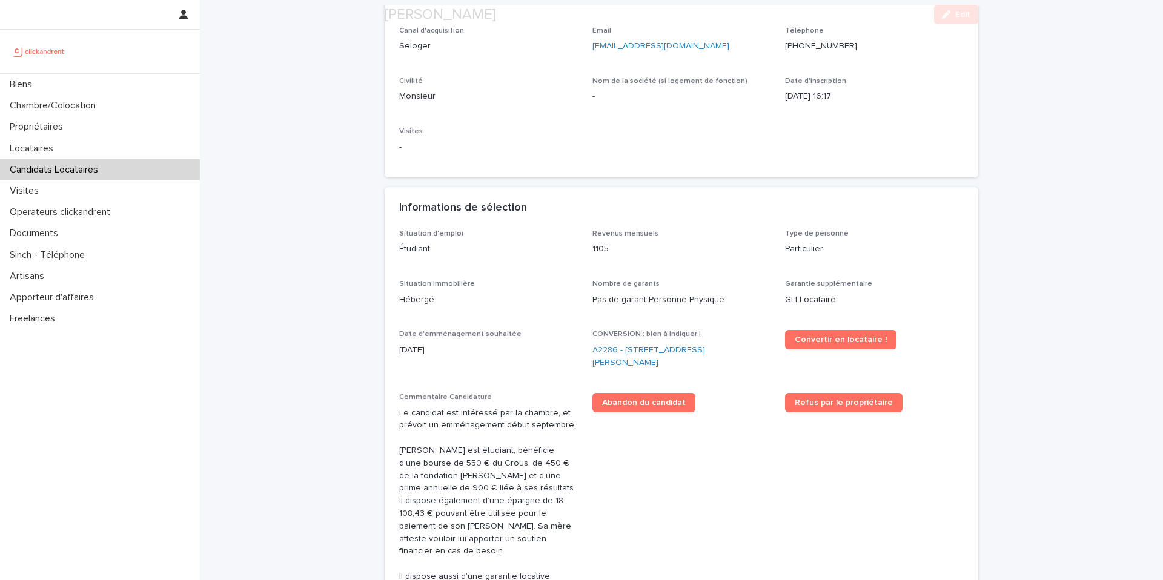
scroll to position [247, 0]
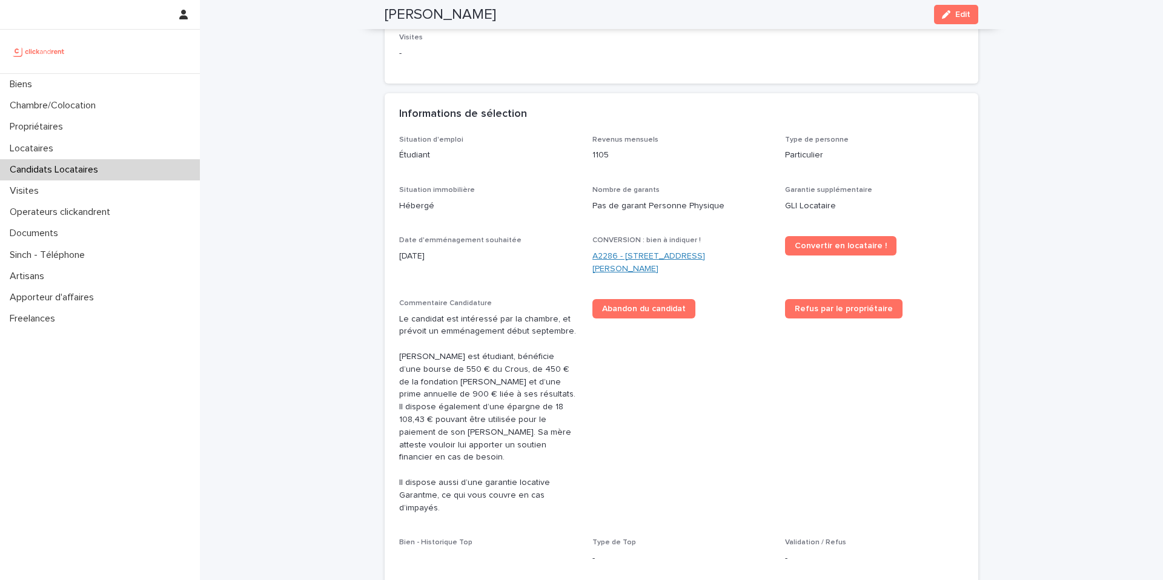
click at [669, 258] on link "A2286 - [STREET_ADDRESS][PERSON_NAME]" at bounding box center [681, 262] width 179 height 25
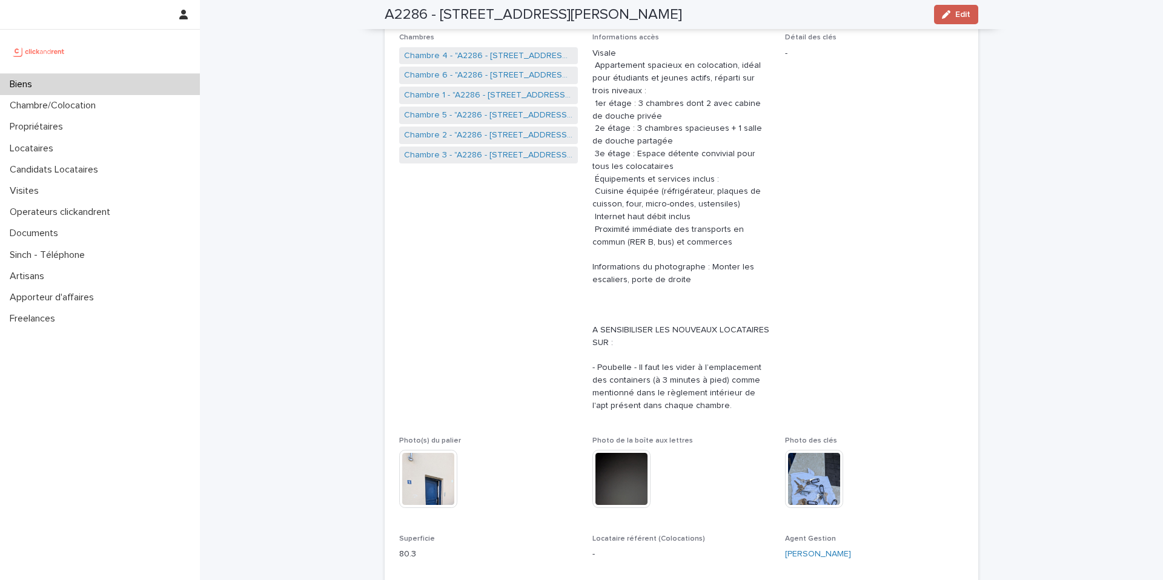
click at [956, 18] on span "Edit" at bounding box center [962, 14] width 15 height 8
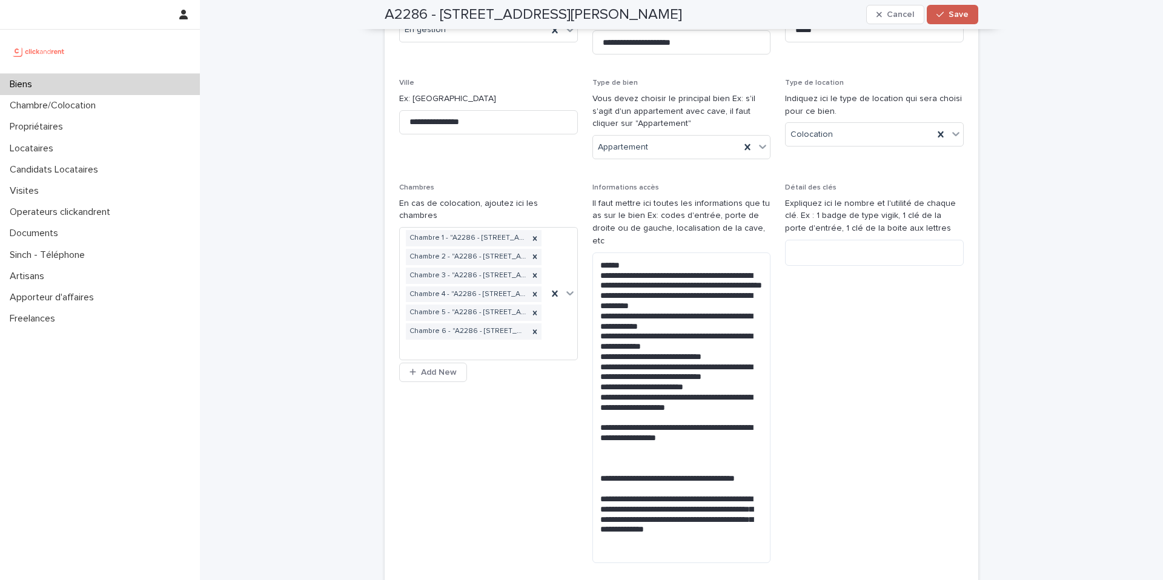
scroll to position [5474, 0]
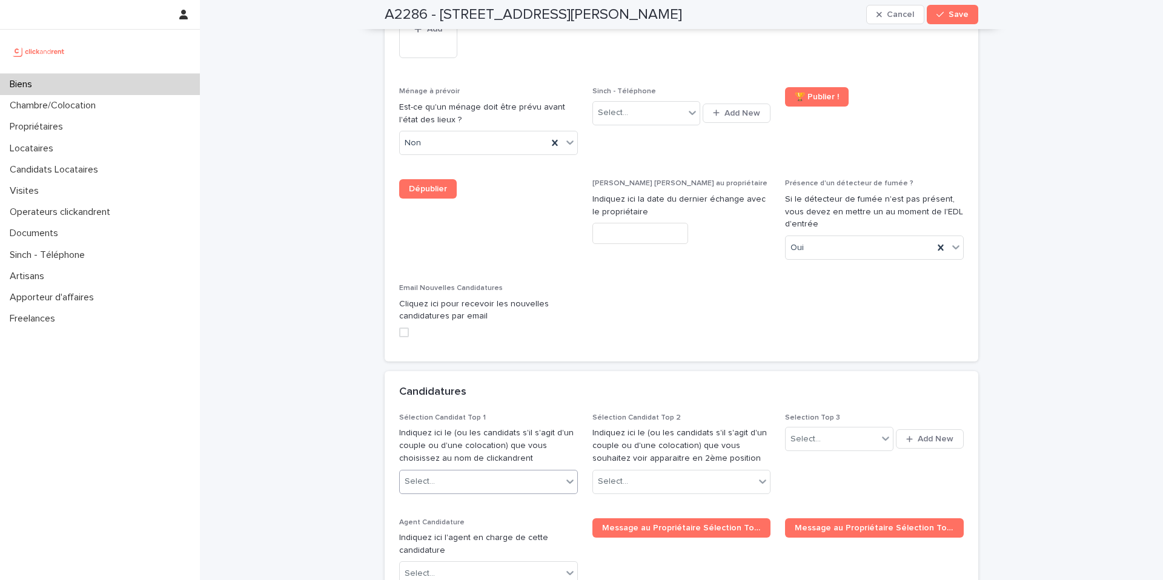
click at [467, 472] on div "Select..." at bounding box center [481, 482] width 162 height 20
type input "****"
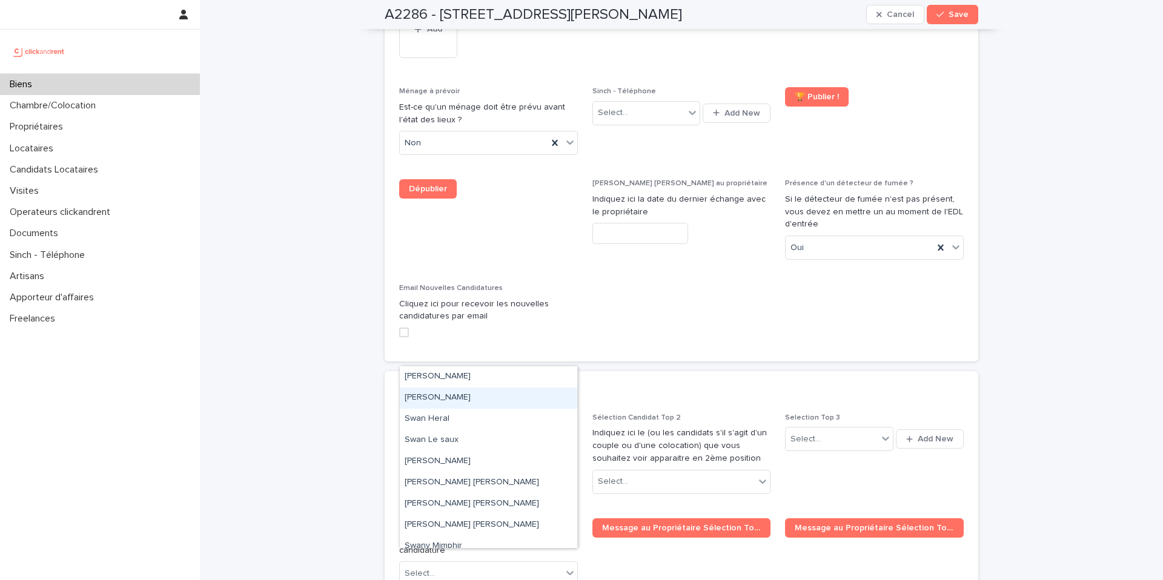
click at [458, 403] on div "[PERSON_NAME]" at bounding box center [488, 398] width 177 height 21
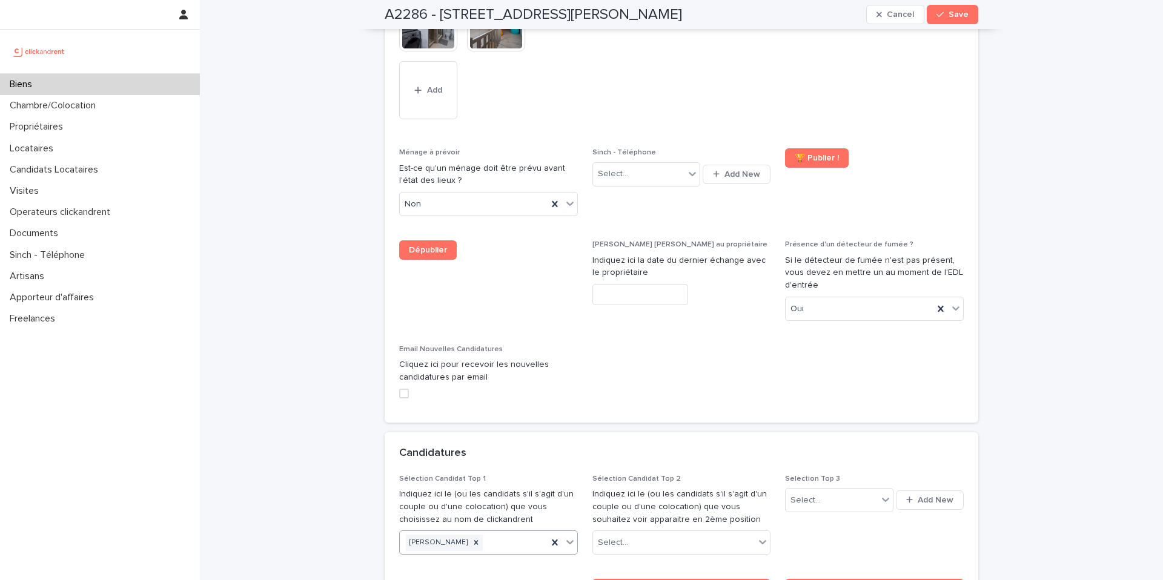
scroll to position [5535, 0]
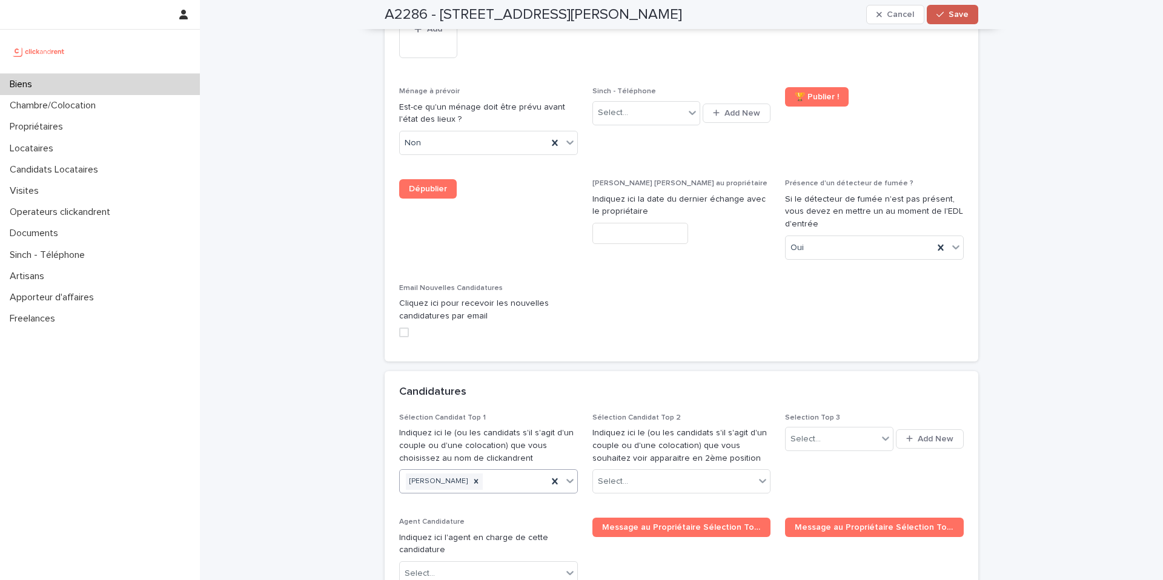
click at [957, 10] on span "Save" at bounding box center [958, 14] width 20 height 8
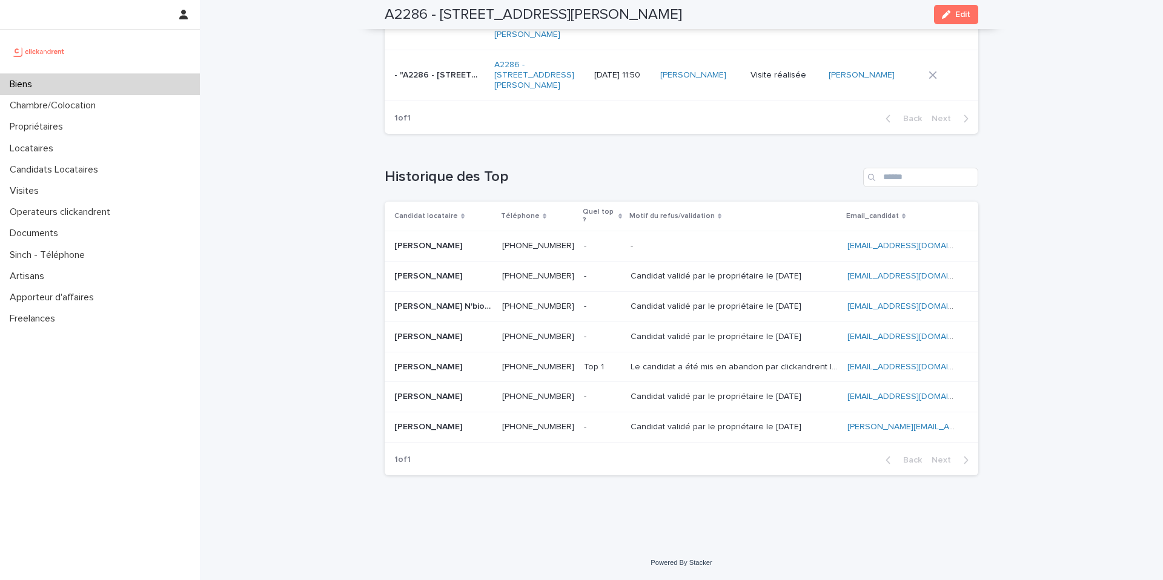
scroll to position [3465, 0]
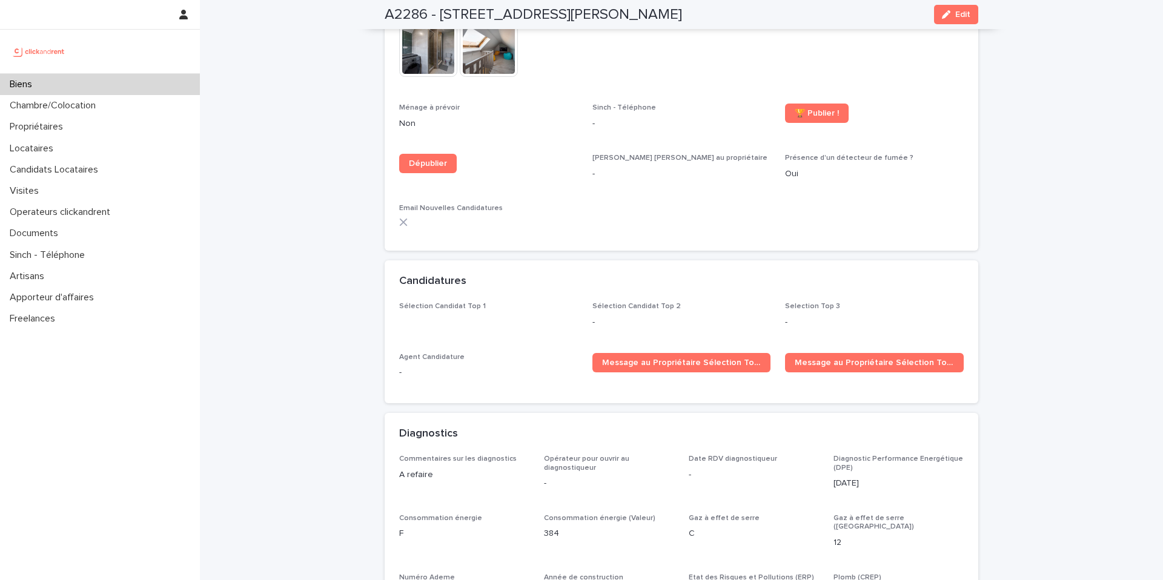
click at [478, 313] on span "Sélection Candidat Top 1" at bounding box center [488, 320] width 179 height 36
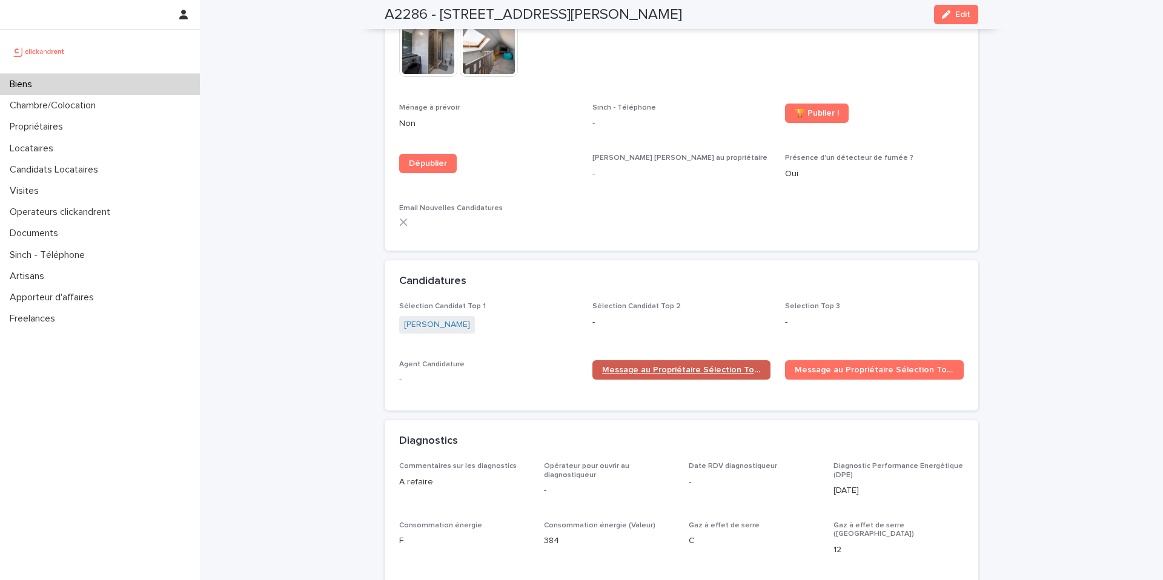
click at [677, 366] on span "Message au Propriétaire Sélection Top 1" at bounding box center [681, 370] width 159 height 8
click at [137, 83] on div "Biens" at bounding box center [100, 84] width 200 height 21
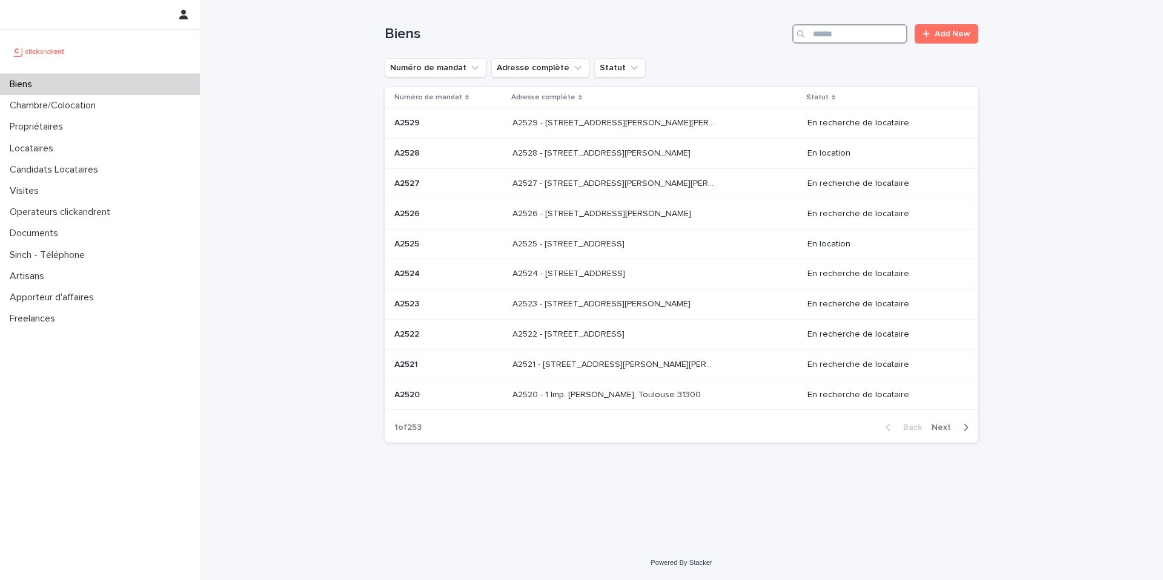
click at [878, 35] on input "Search" at bounding box center [849, 33] width 115 height 19
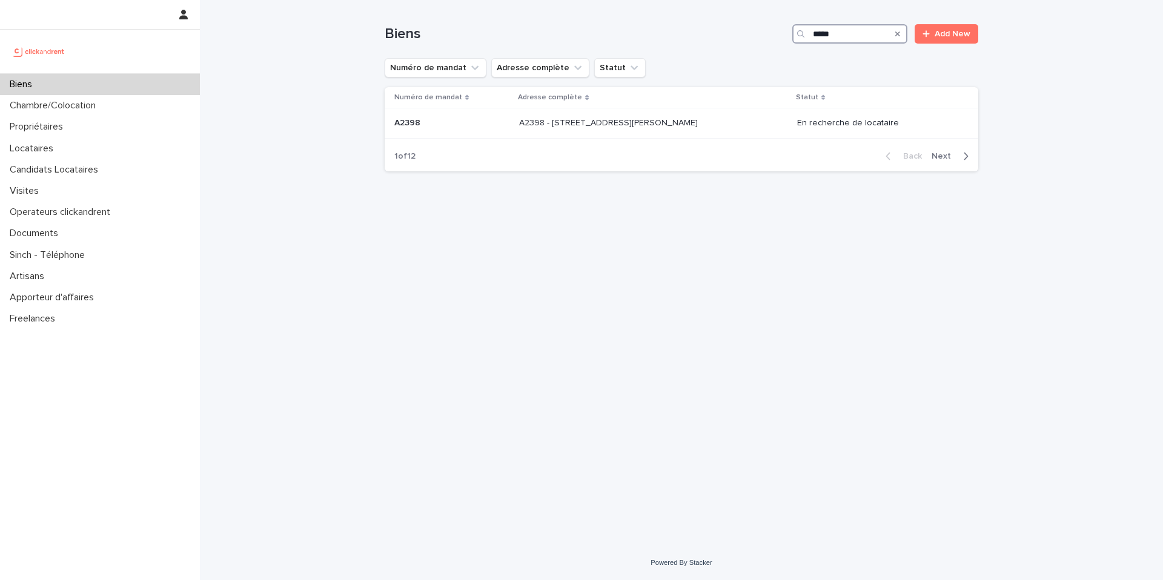
type input "*****"
click at [700, 123] on p "A2398 - [STREET_ADDRESS][PERSON_NAME]" at bounding box center [609, 122] width 181 height 13
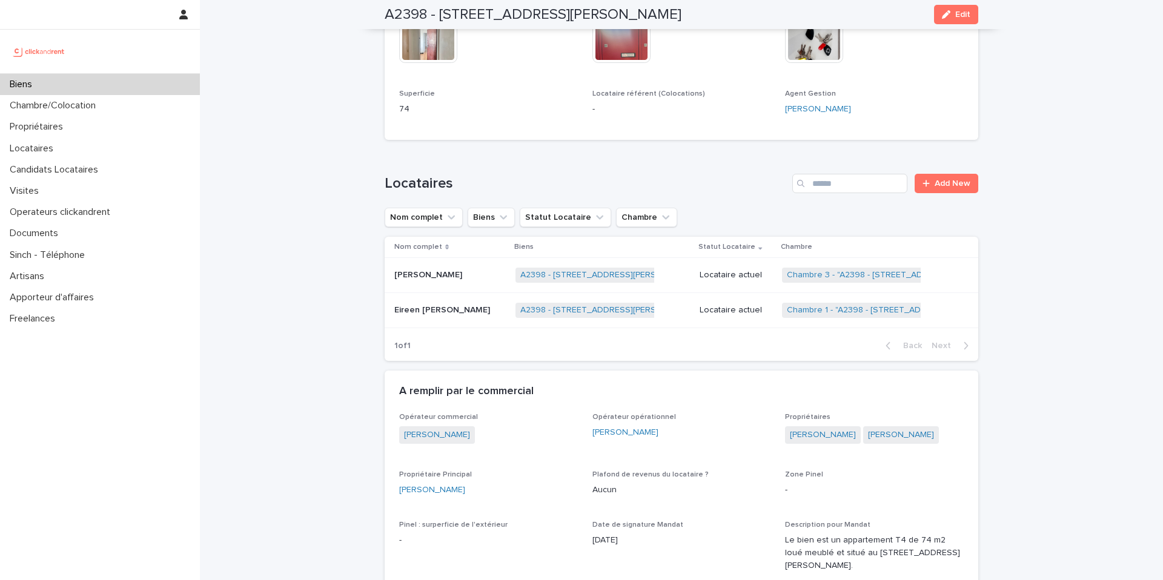
scroll to position [517, 0]
click at [43, 174] on p "Candidats Locataires" at bounding box center [56, 170] width 103 height 12
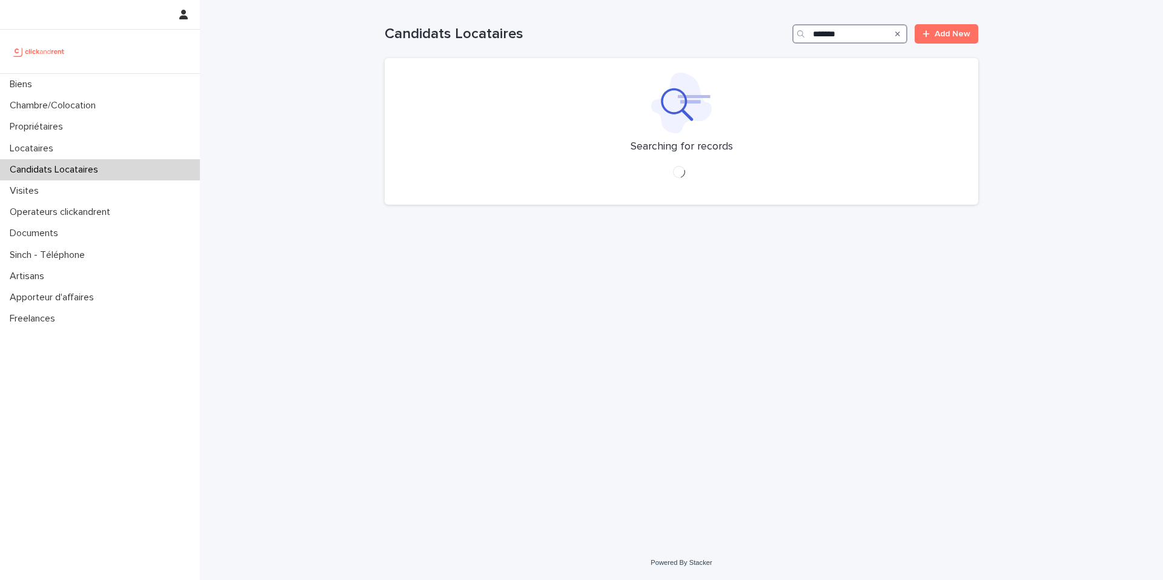
type input "********"
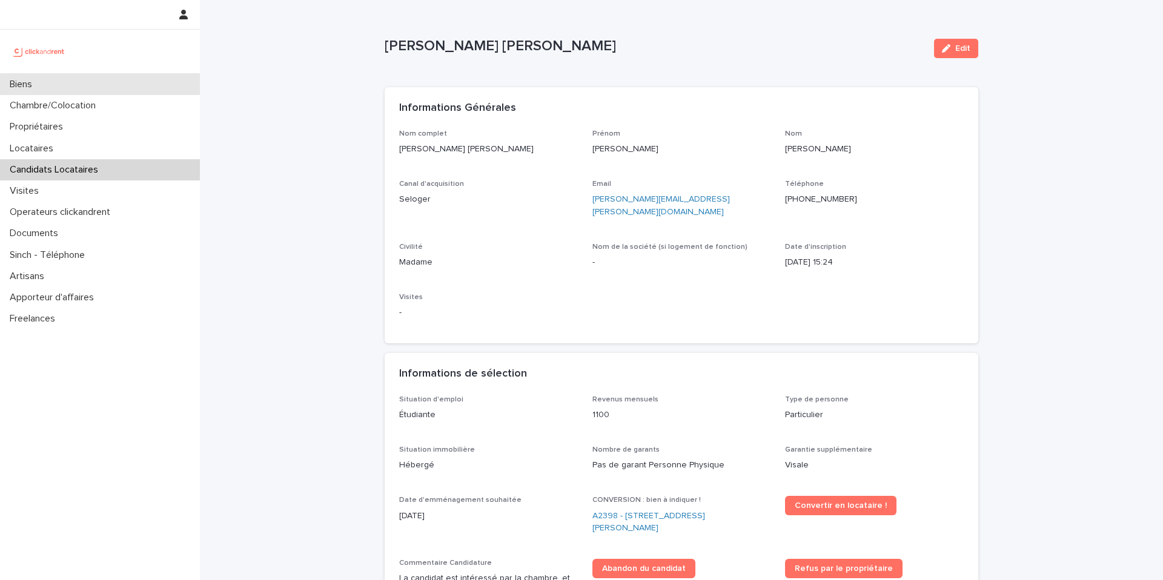
click at [134, 80] on div "Biens" at bounding box center [100, 84] width 200 height 21
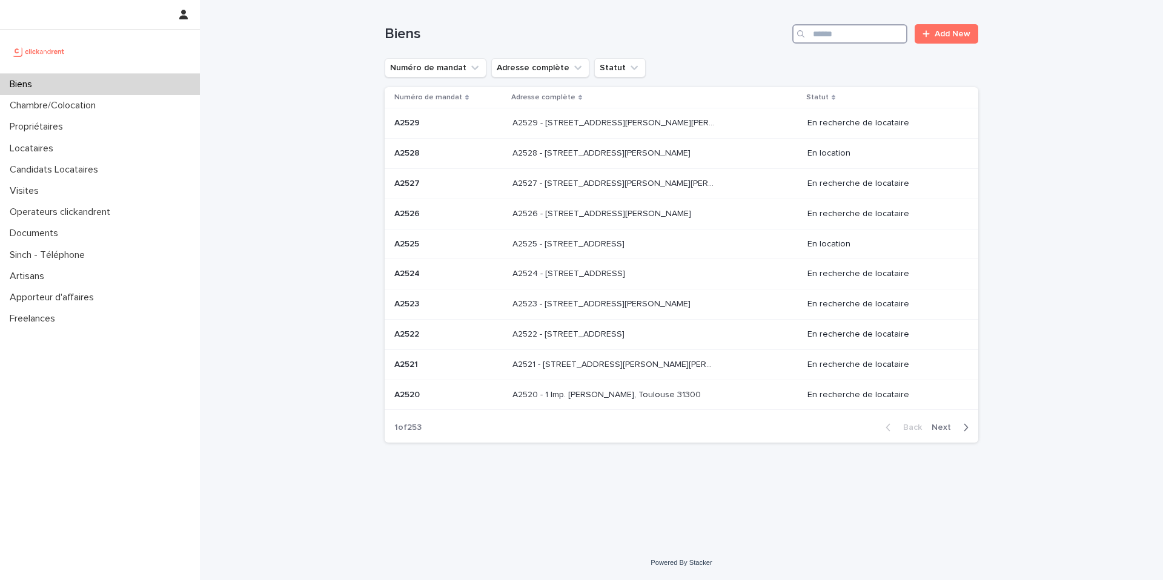
click at [862, 35] on input "Search" at bounding box center [849, 33] width 115 height 19
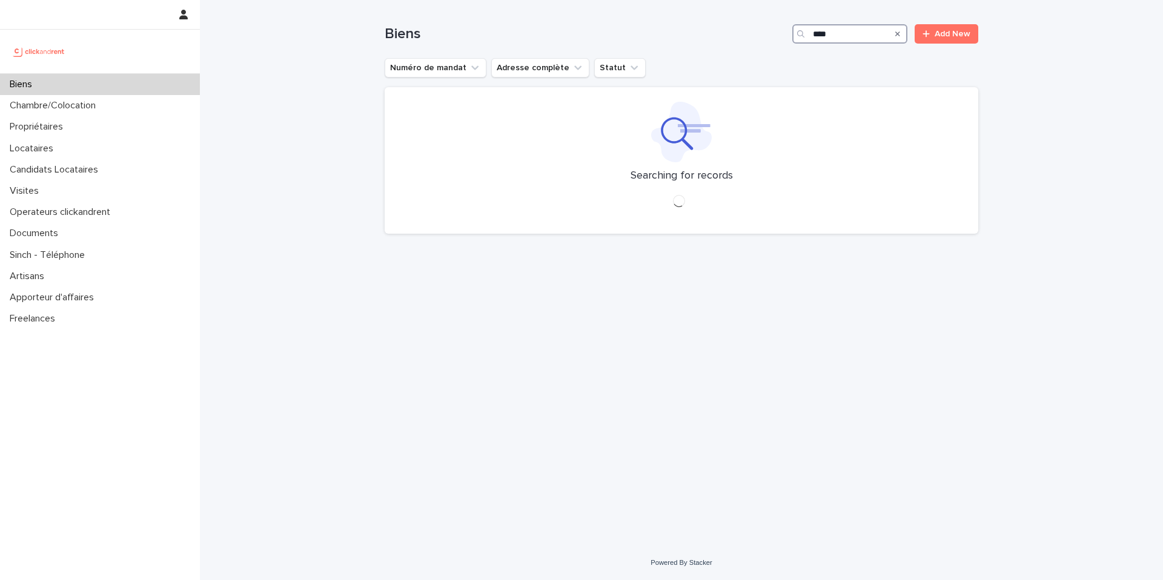
type input "*****"
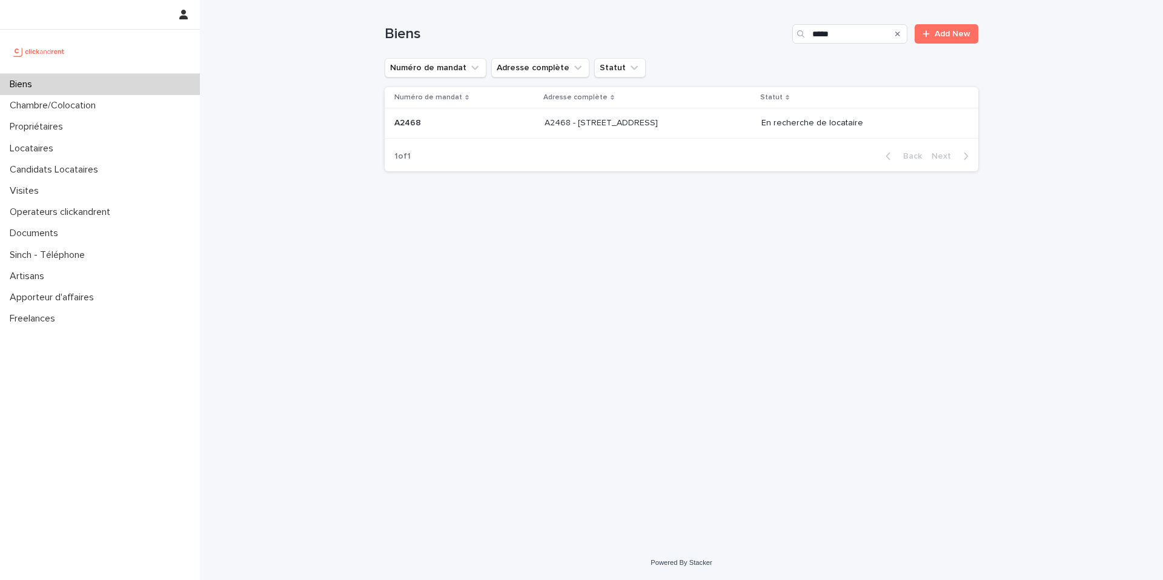
click at [726, 110] on td "A2468 - [STREET_ADDRESS] - [STREET_ADDRESS]" at bounding box center [648, 123] width 217 height 30
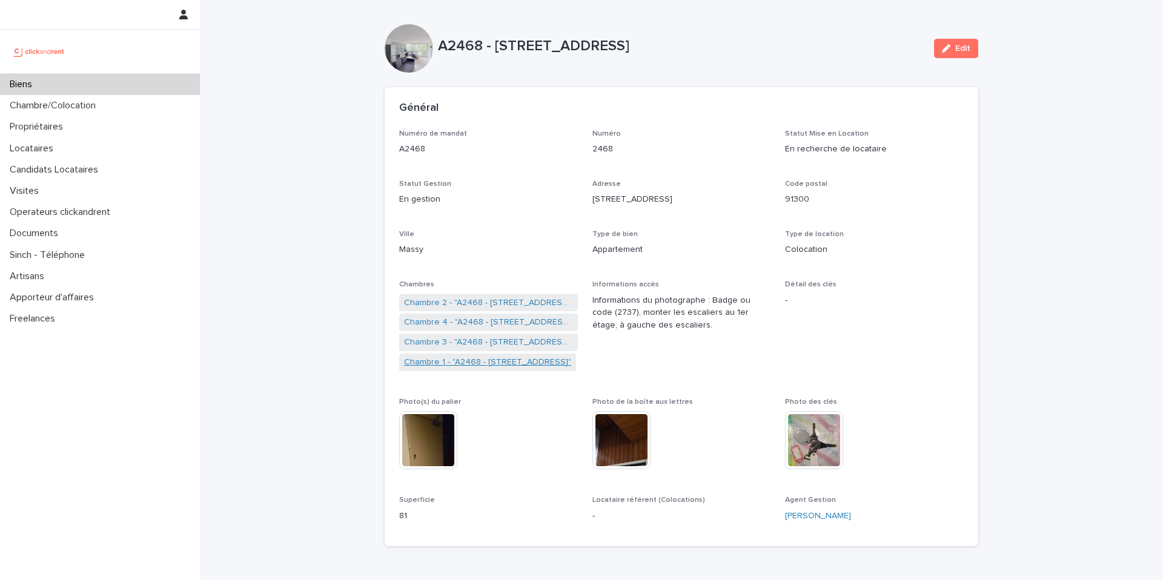
click at [439, 357] on link "Chambre 1 - "A2468 - [STREET_ADDRESS]"" at bounding box center [487, 362] width 167 height 13
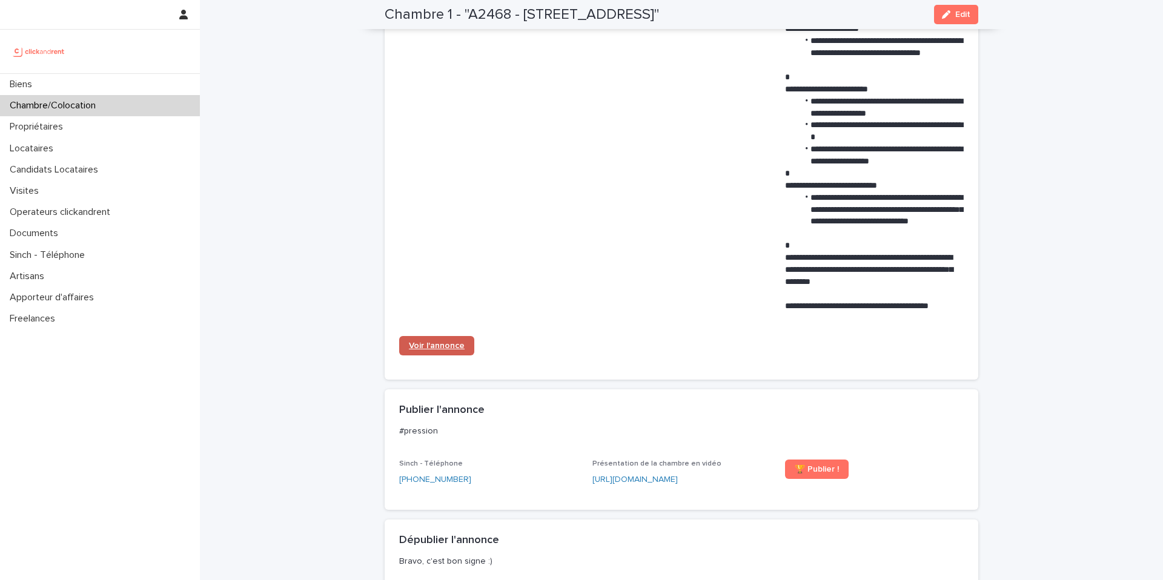
scroll to position [859, 0]
click at [444, 342] on span "Voir l'annonce" at bounding box center [437, 345] width 56 height 8
